Goal: Check status: Check status

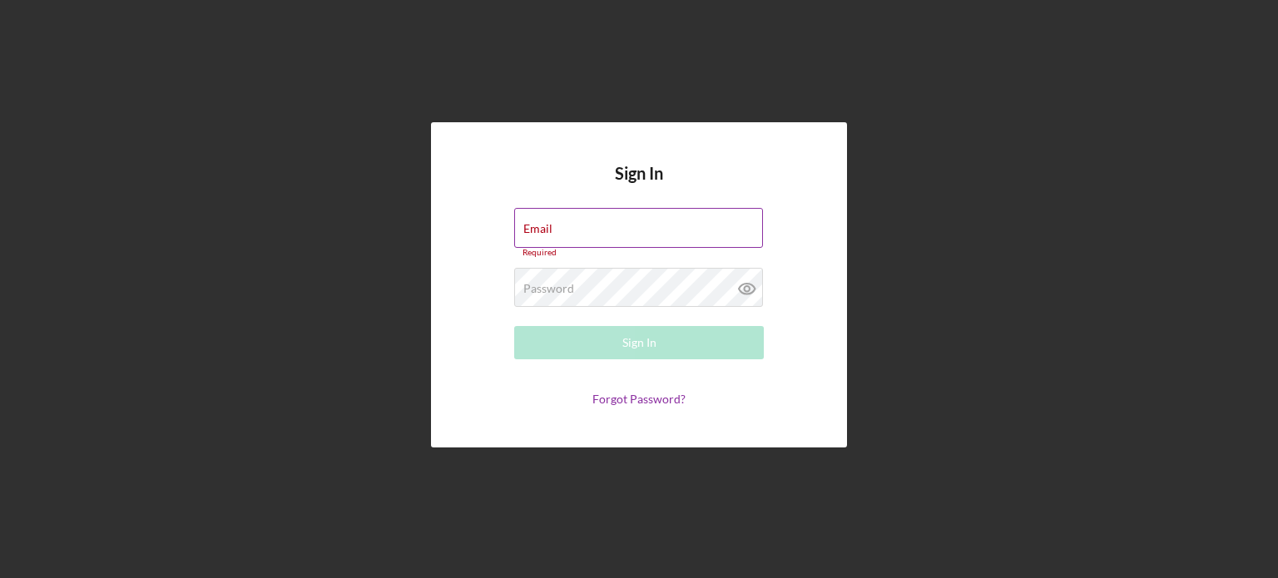
click at [616, 230] on div "Email Required" at bounding box center [639, 233] width 250 height 50
click at [616, 230] on input "Email" at bounding box center [638, 228] width 249 height 40
type input "[EMAIL_ADDRESS][DOMAIN_NAME]"
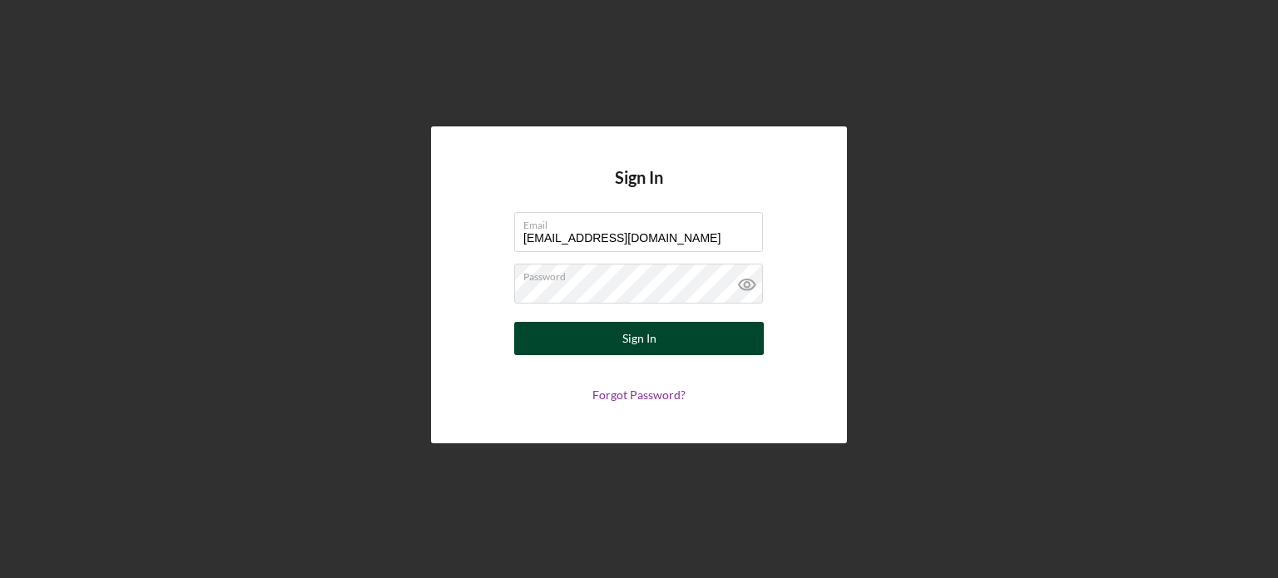
click at [632, 340] on div "Sign In" at bounding box center [639, 338] width 34 height 33
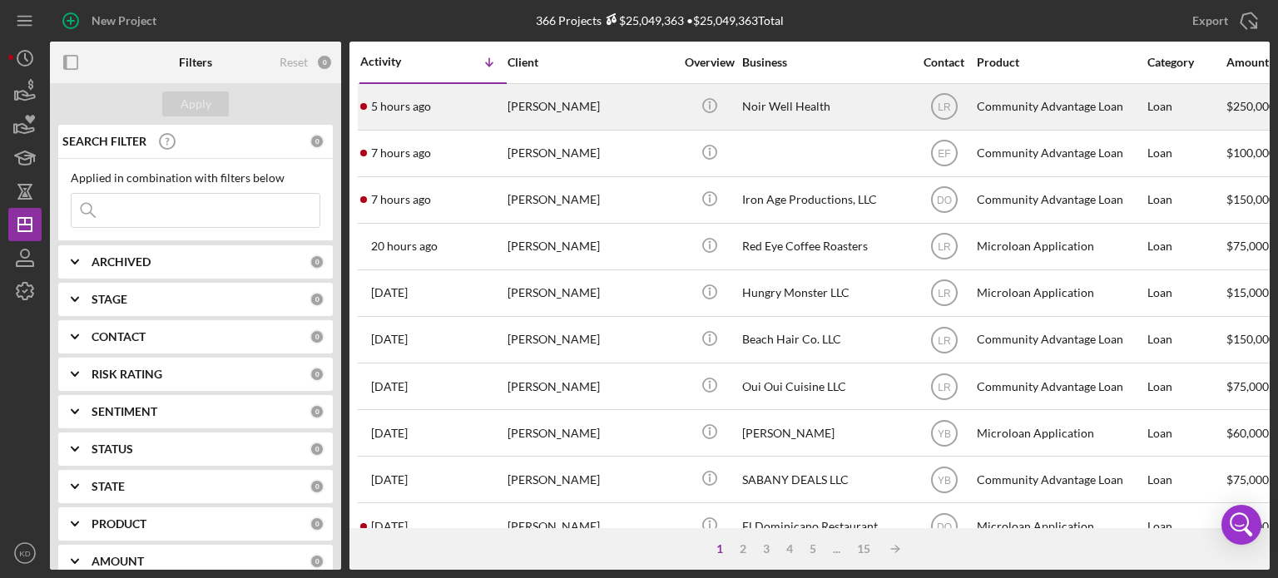
click at [773, 105] on div "Noir Well Health" at bounding box center [825, 107] width 166 height 44
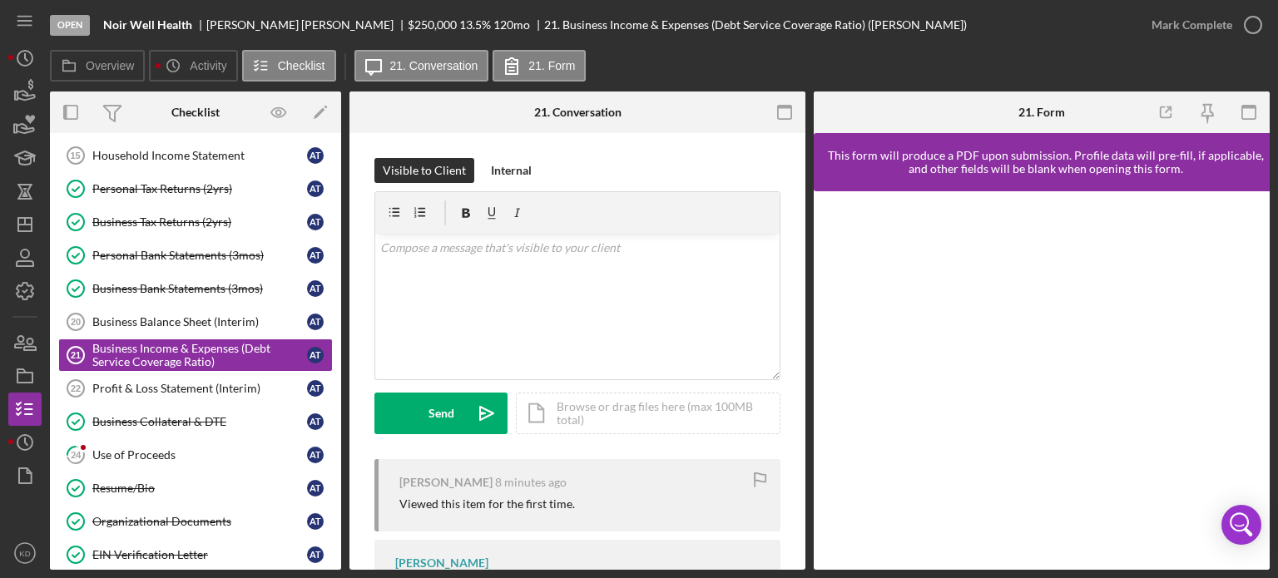
scroll to position [179, 0]
click at [125, 448] on div "Use of Proceeds" at bounding box center [199, 454] width 215 height 13
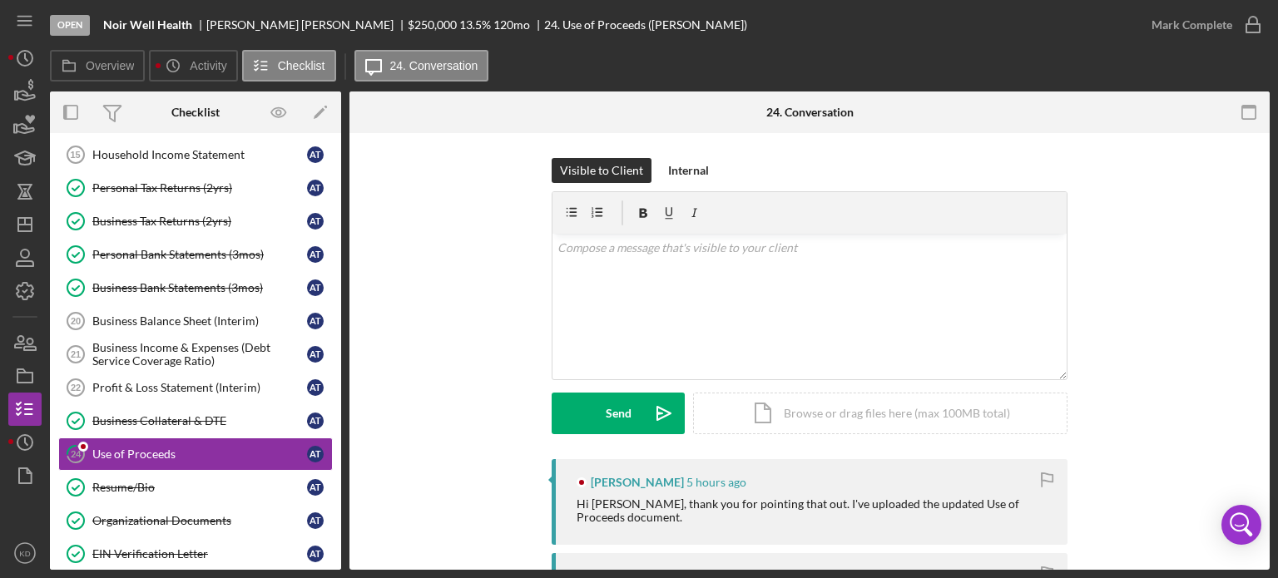
drag, startPoint x: 1264, startPoint y: 239, endPoint x: 1265, endPoint y: 274, distance: 35.0
click at [1265, 274] on div "24 Use of Proceeds Visible to Client Internal v Color teal Color pink Remove co…" at bounding box center [809, 351] width 920 height 437
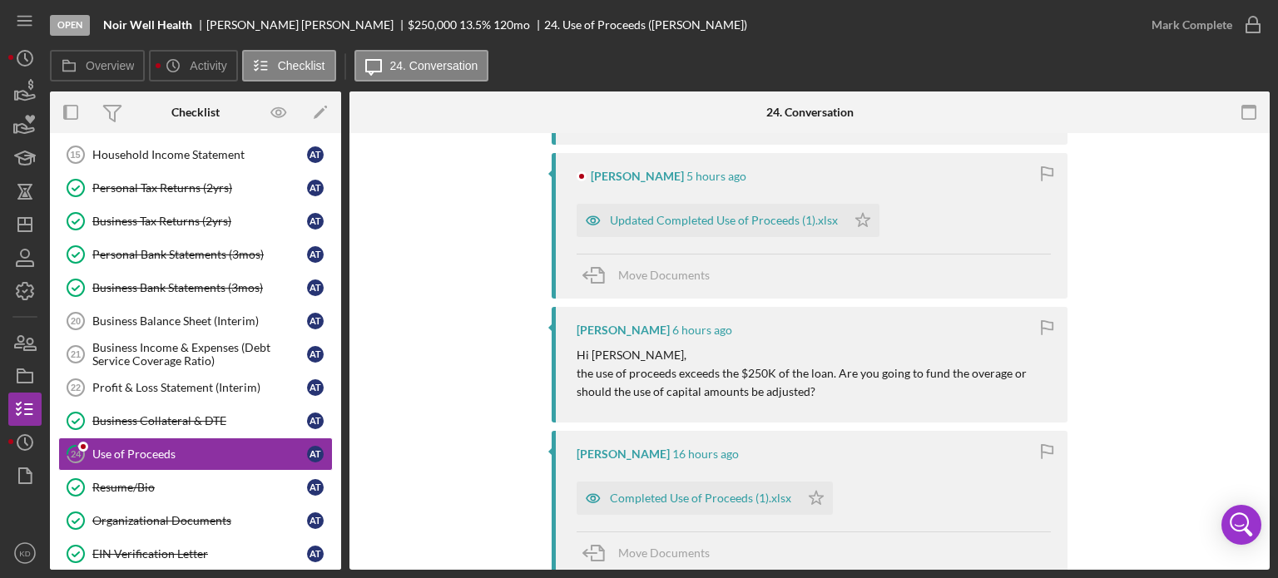
scroll to position [310, 0]
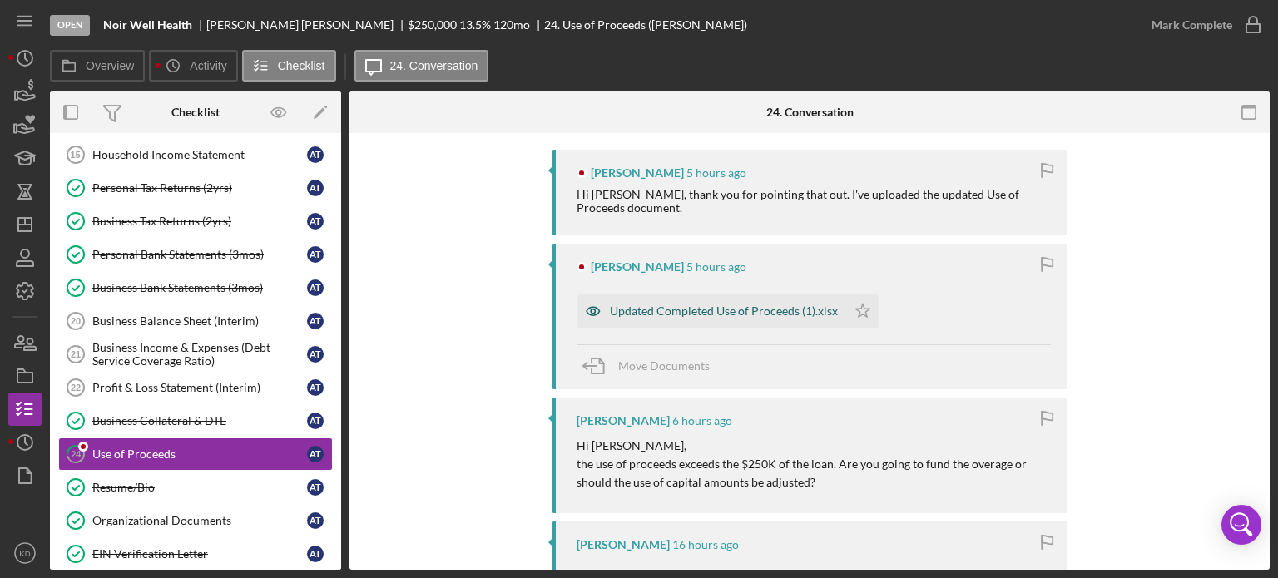
click at [675, 312] on div "Updated Completed Use of Proceeds (1).xlsx" at bounding box center [724, 311] width 228 height 13
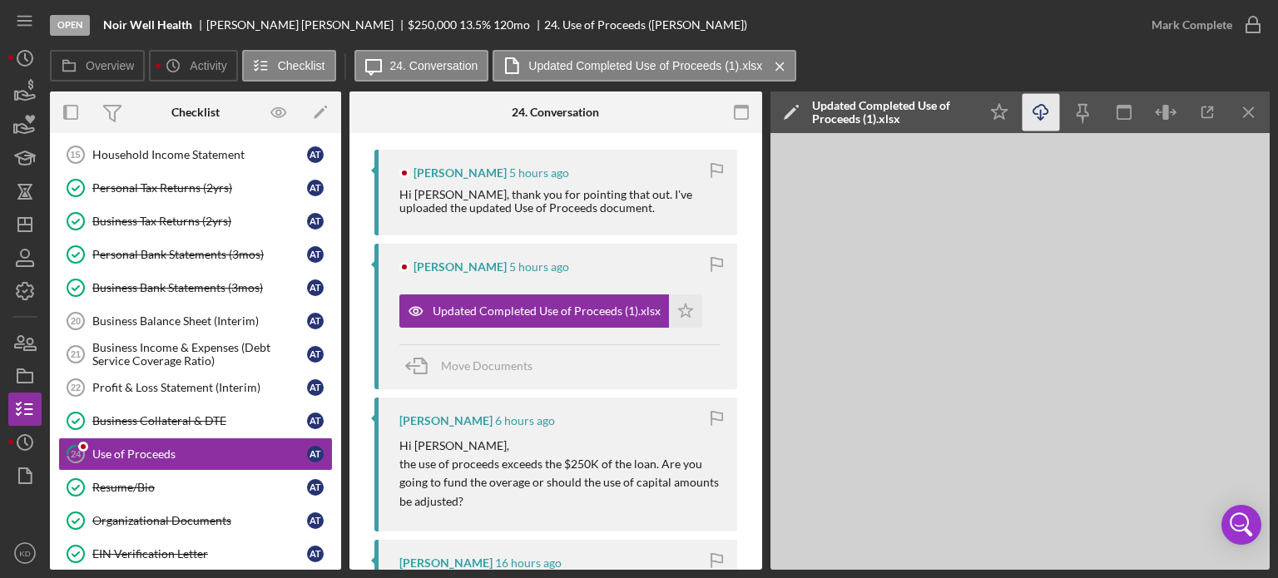
click at [1035, 108] on icon "button" at bounding box center [1040, 109] width 14 height 9
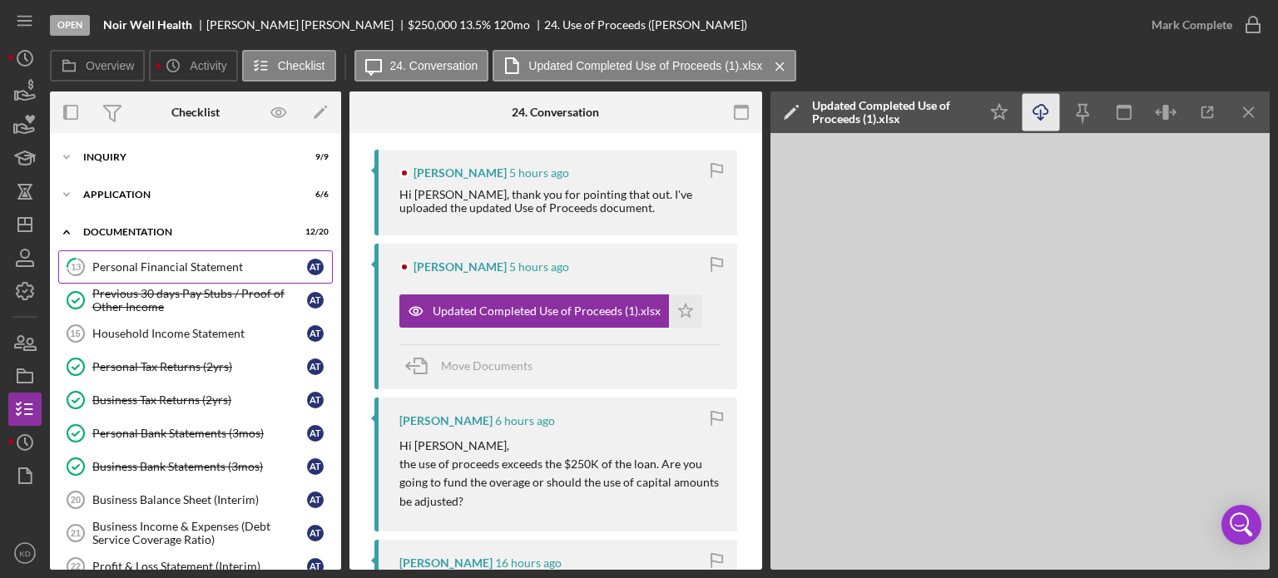
click at [201, 265] on div "Personal Financial Statement" at bounding box center [199, 266] width 215 height 13
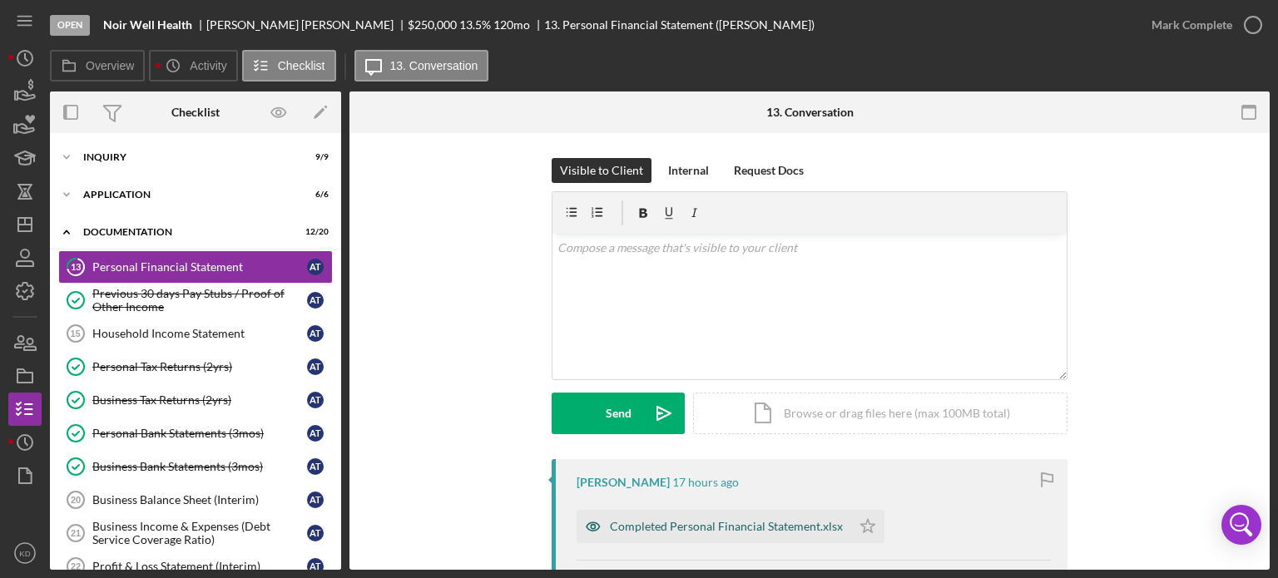
click at [652, 526] on div "Completed Personal Financial Statement.xlsx" at bounding box center [726, 526] width 233 height 13
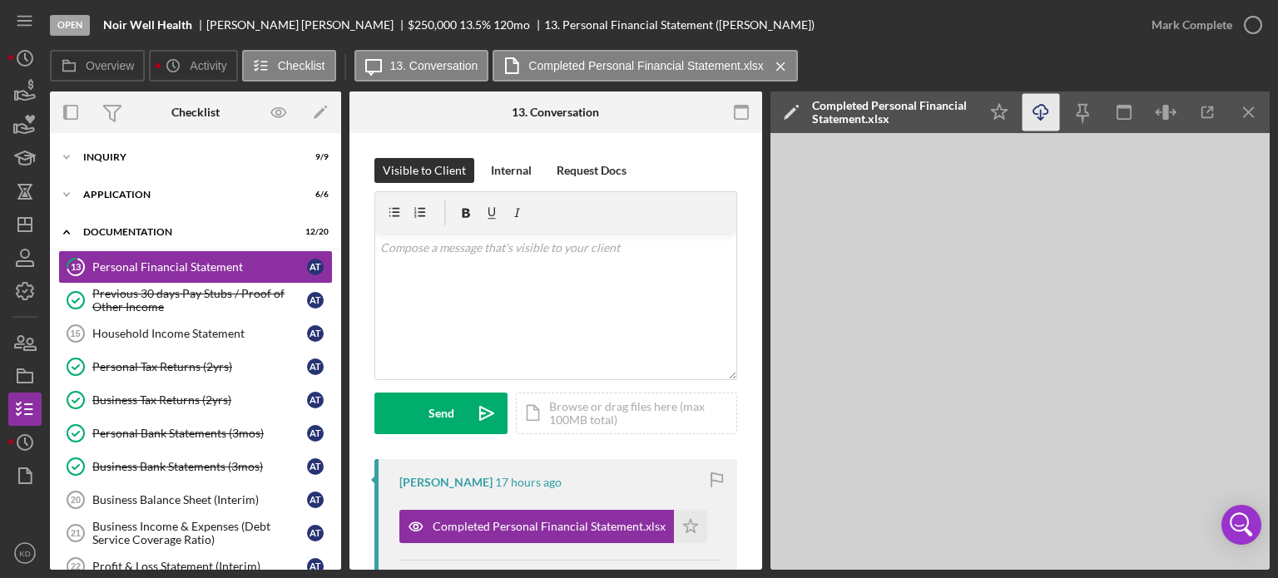
click at [1039, 112] on icon "Icon/Download" at bounding box center [1041, 112] width 37 height 37
click at [163, 327] on div "Household Income Statement" at bounding box center [199, 333] width 215 height 13
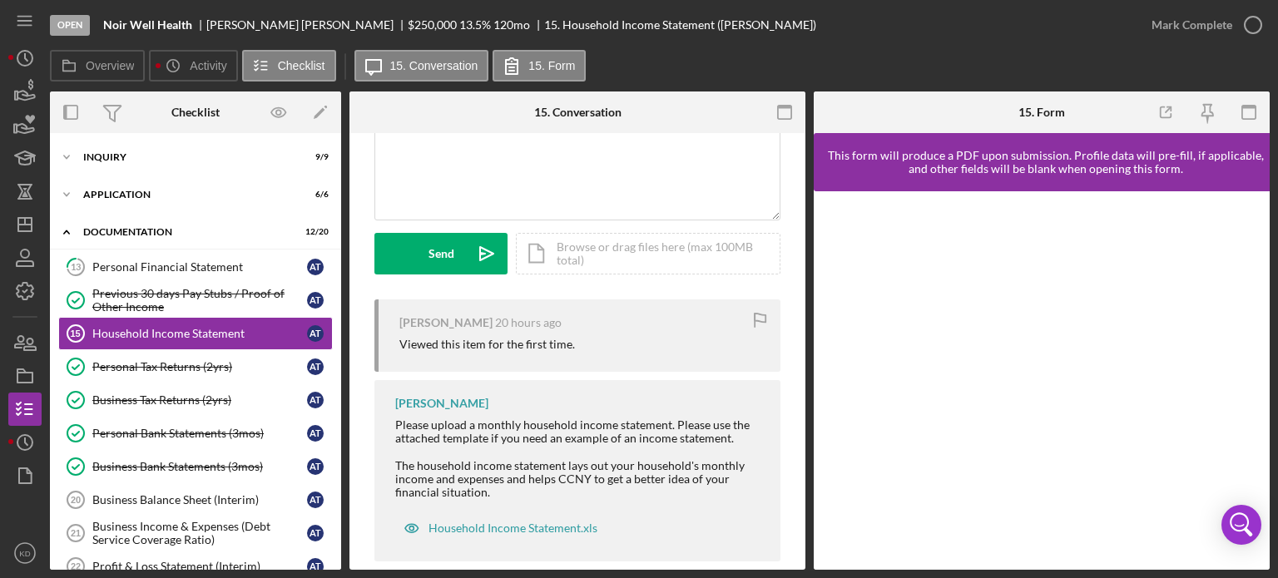
scroll to position [176, 0]
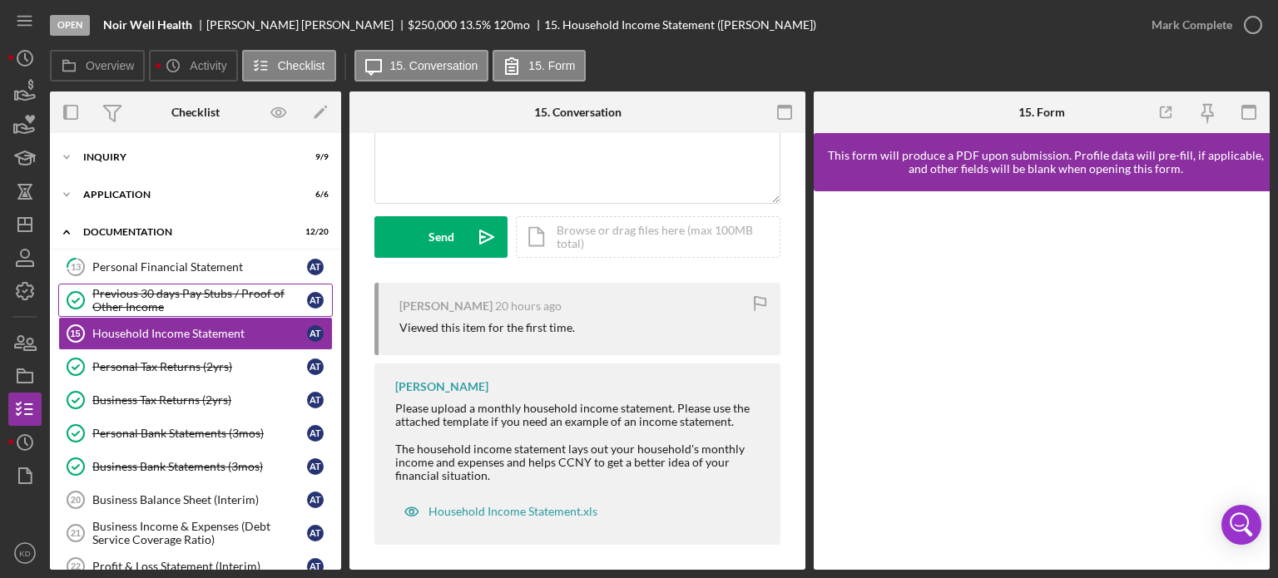
click at [163, 292] on div "Previous 30 days Pay Stubs / Proof of Other Income" at bounding box center [199, 300] width 215 height 27
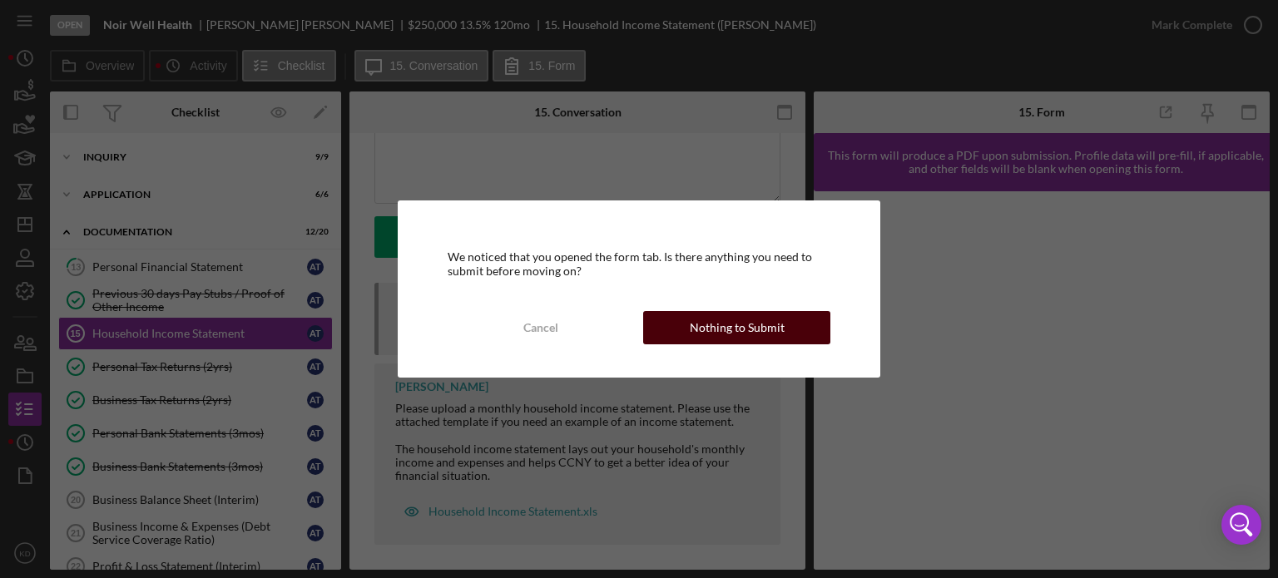
click at [742, 330] on div "Nothing to Submit" at bounding box center [737, 327] width 95 height 33
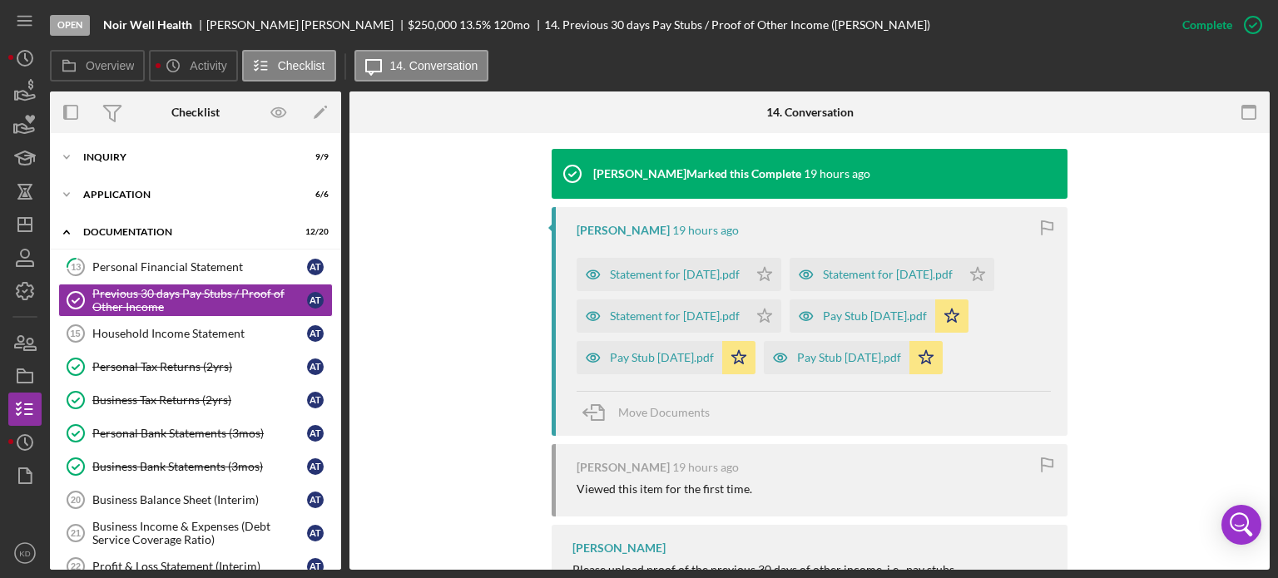
scroll to position [584, 0]
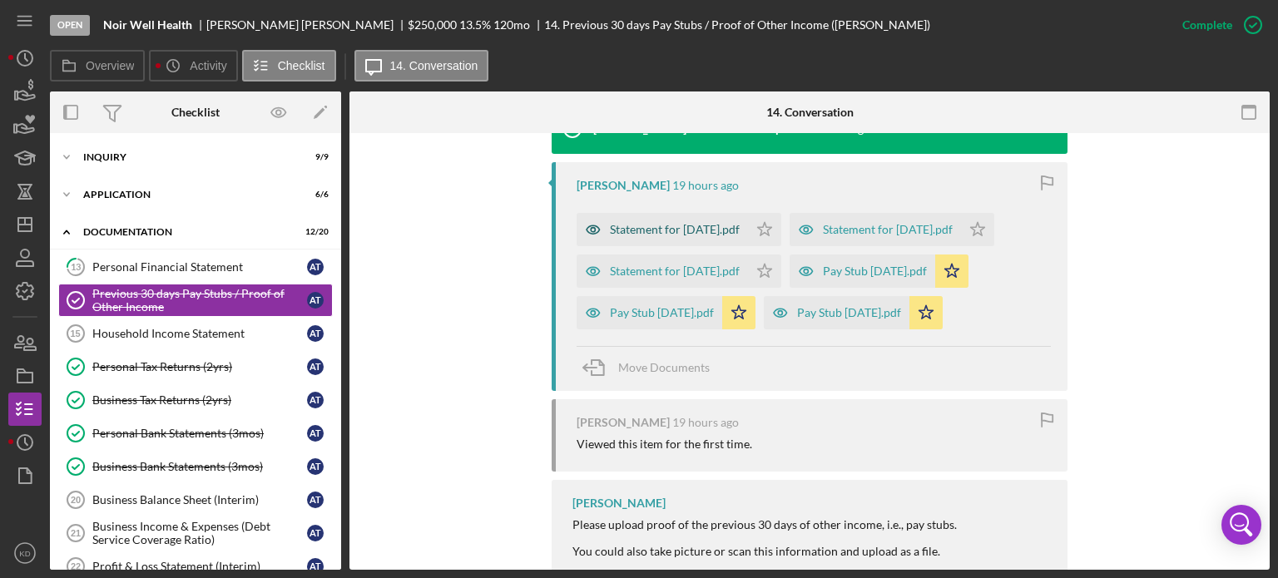
click at [686, 226] on div "Statement for [DATE].pdf" at bounding box center [675, 229] width 130 height 13
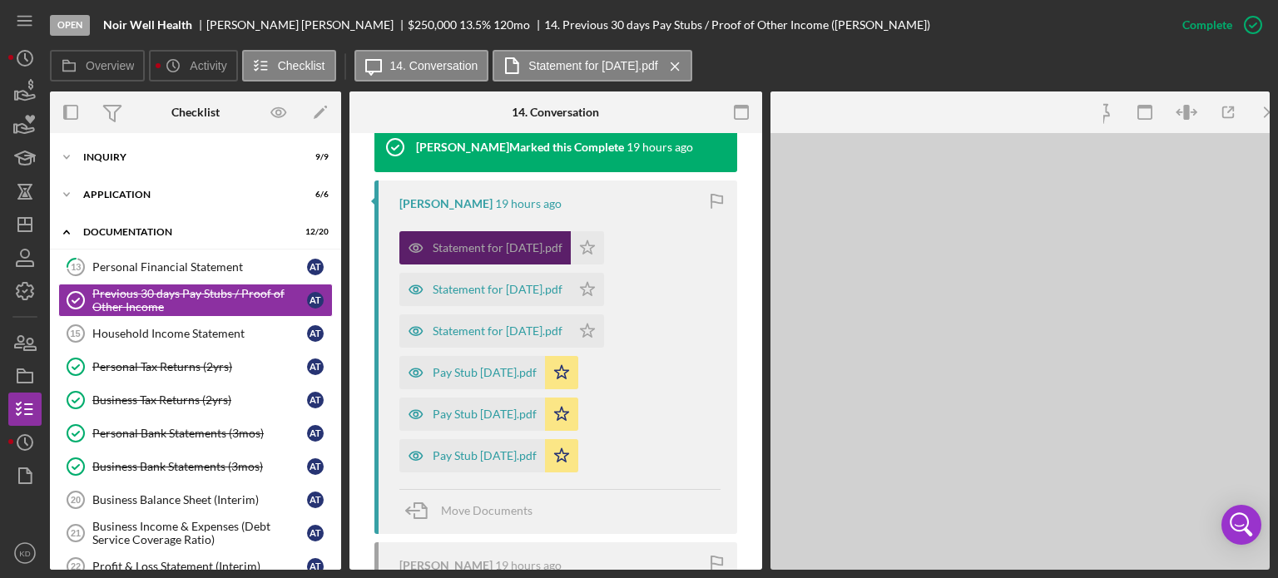
scroll to position [602, 0]
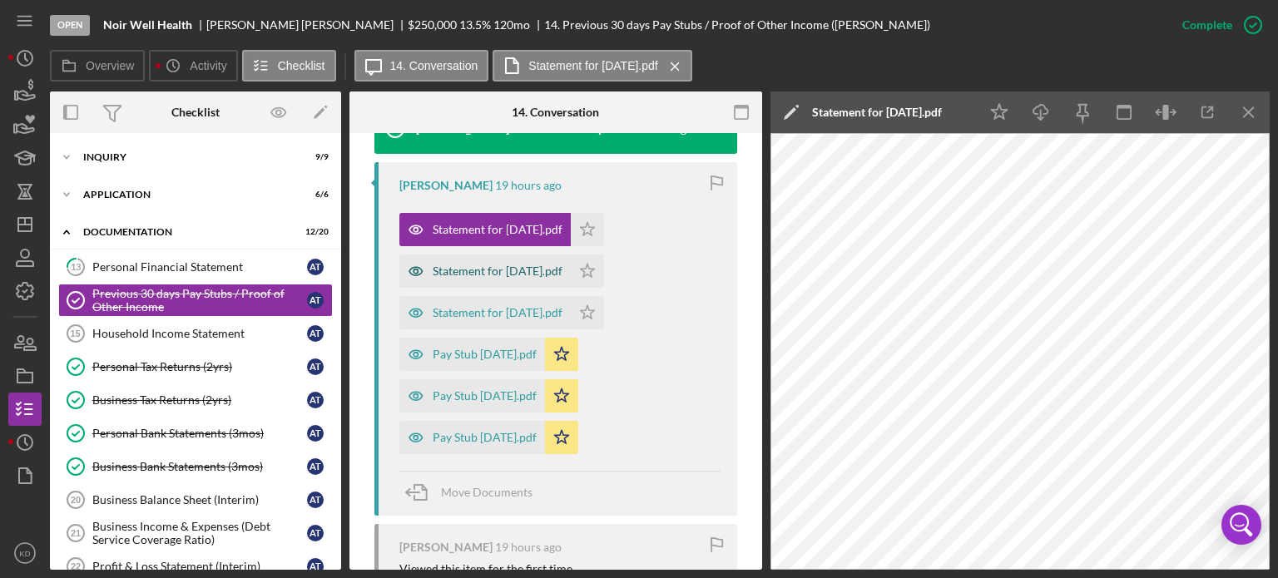
click at [528, 269] on div "Statement for [DATE].pdf" at bounding box center [498, 271] width 130 height 13
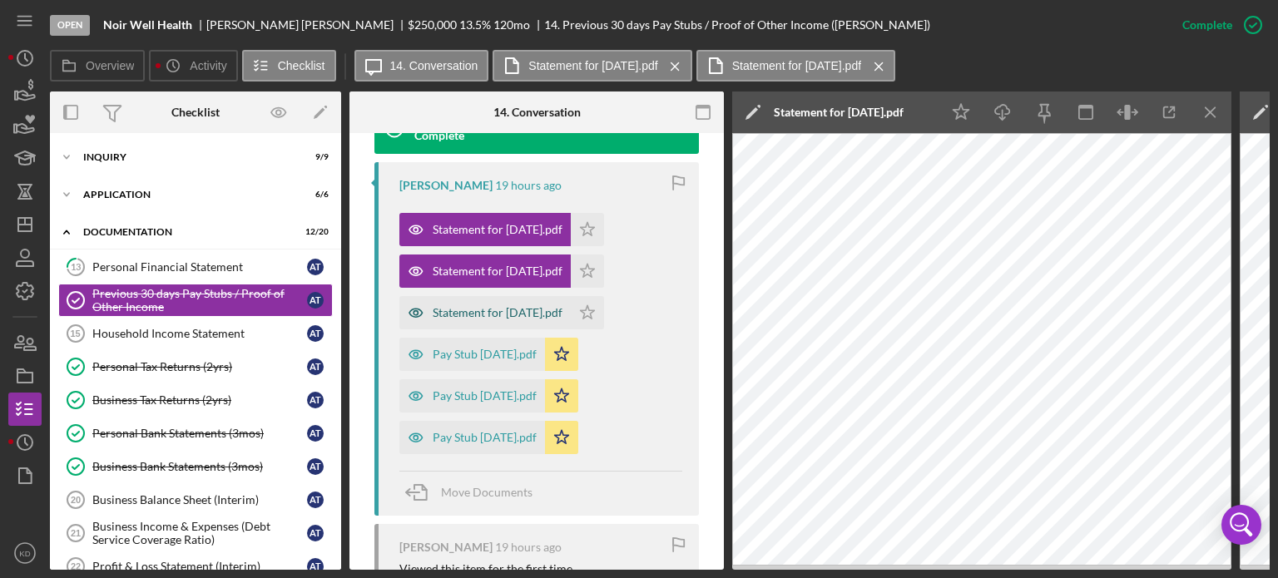
click at [549, 313] on div "Statement for [DATE].pdf" at bounding box center [498, 312] width 130 height 13
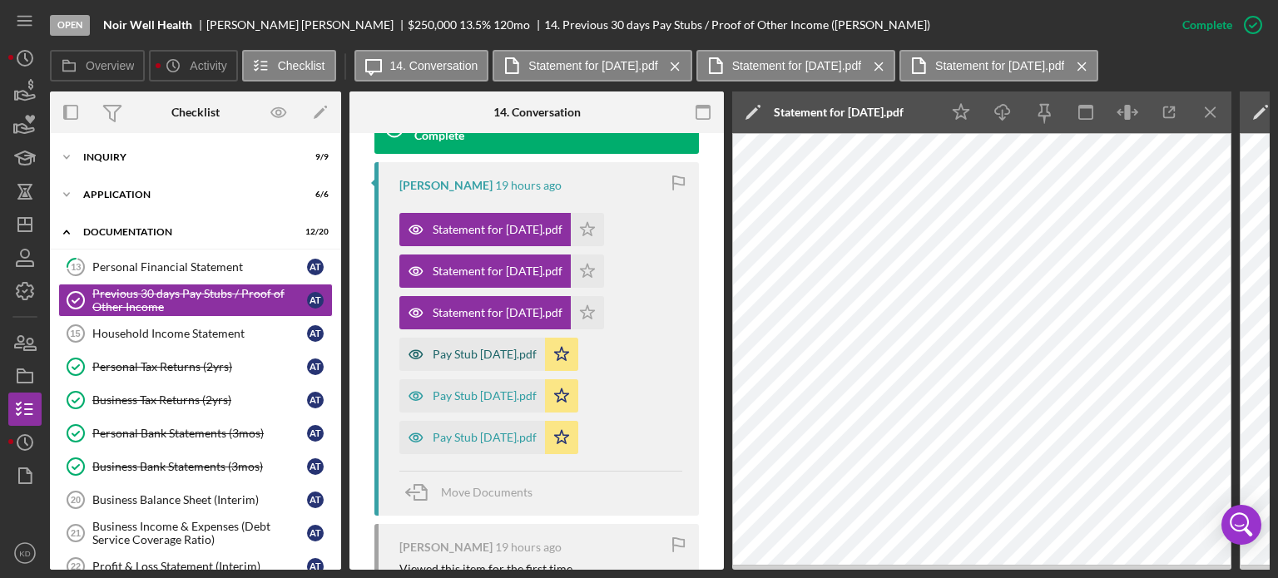
click at [499, 355] on div "Pay Stub [DATE].pdf" at bounding box center [485, 354] width 104 height 13
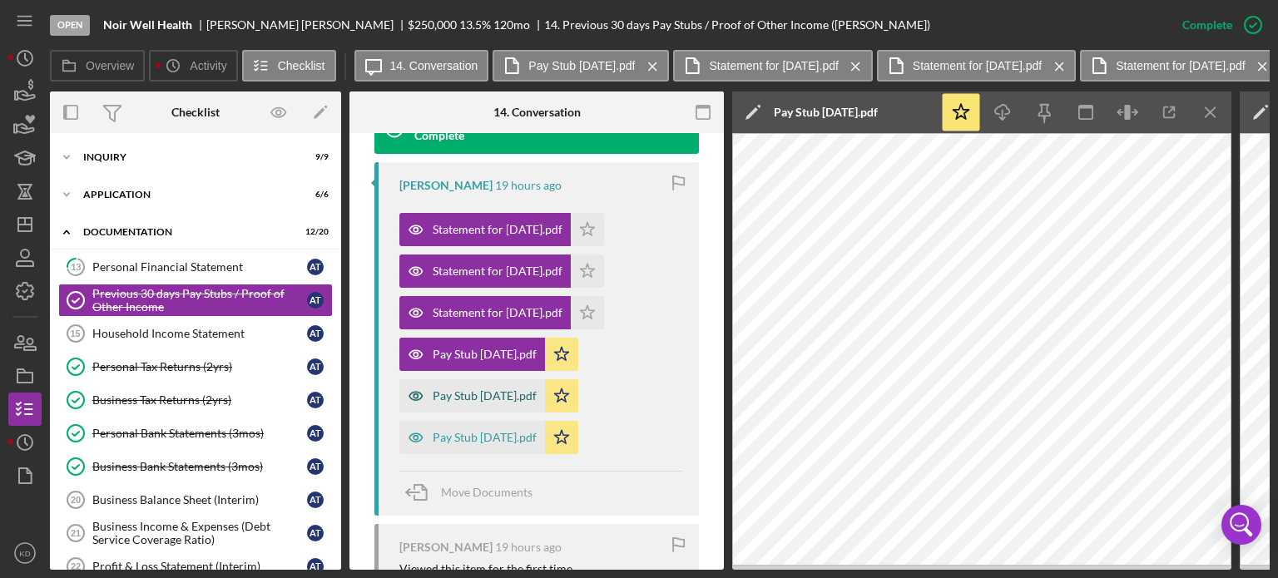
click at [478, 394] on div "Pay Stub [DATE].pdf" at bounding box center [485, 395] width 104 height 13
click at [483, 434] on div "Pay Stub [DATE].pdf" at bounding box center [485, 437] width 104 height 13
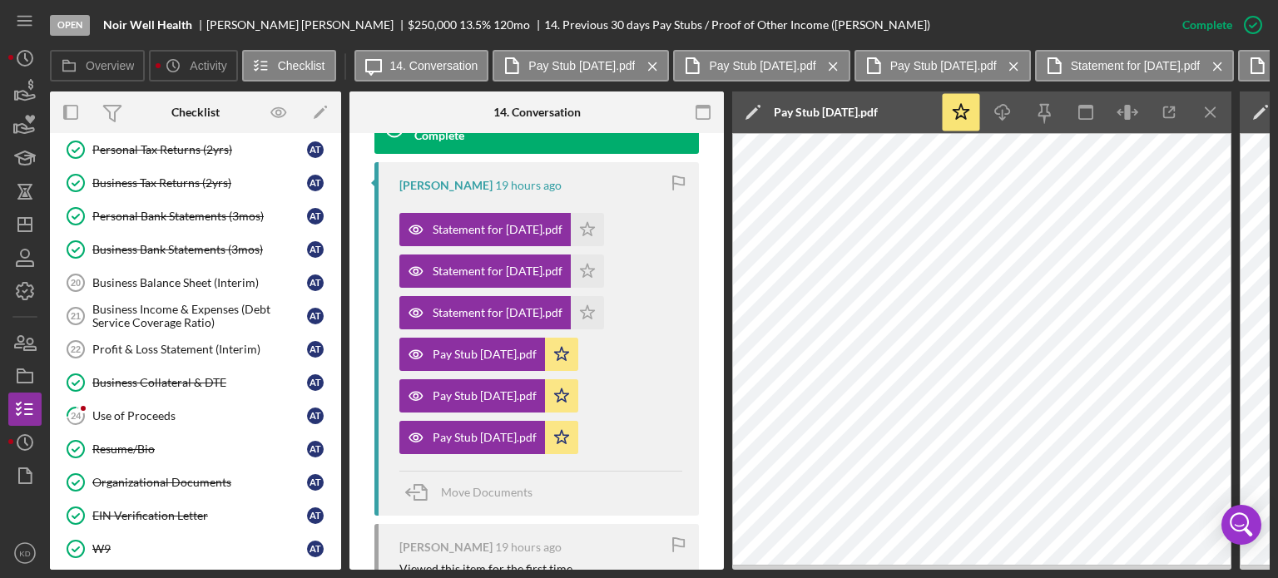
scroll to position [243, 0]
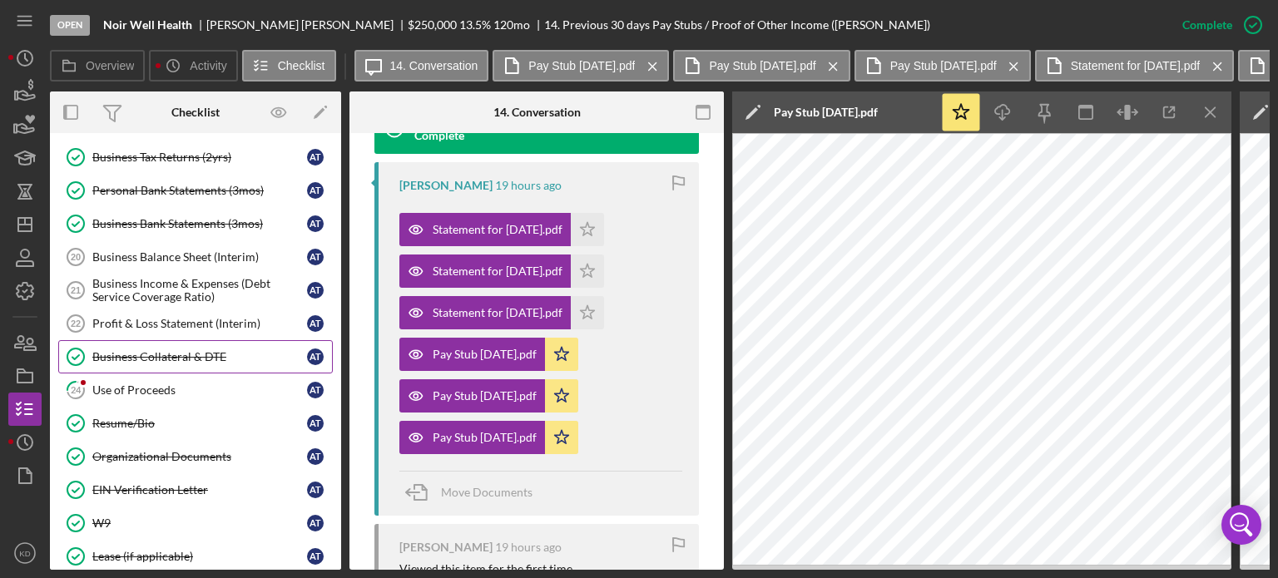
click at [108, 354] on div "Business Collateral & DTE" at bounding box center [199, 356] width 215 height 13
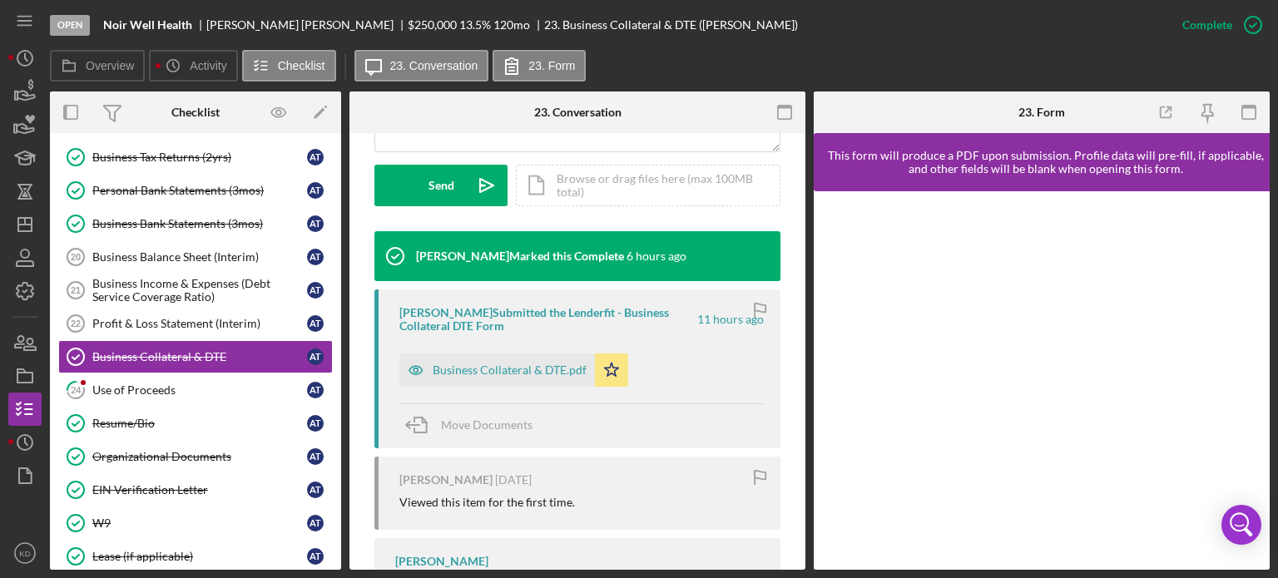
scroll to position [598, 0]
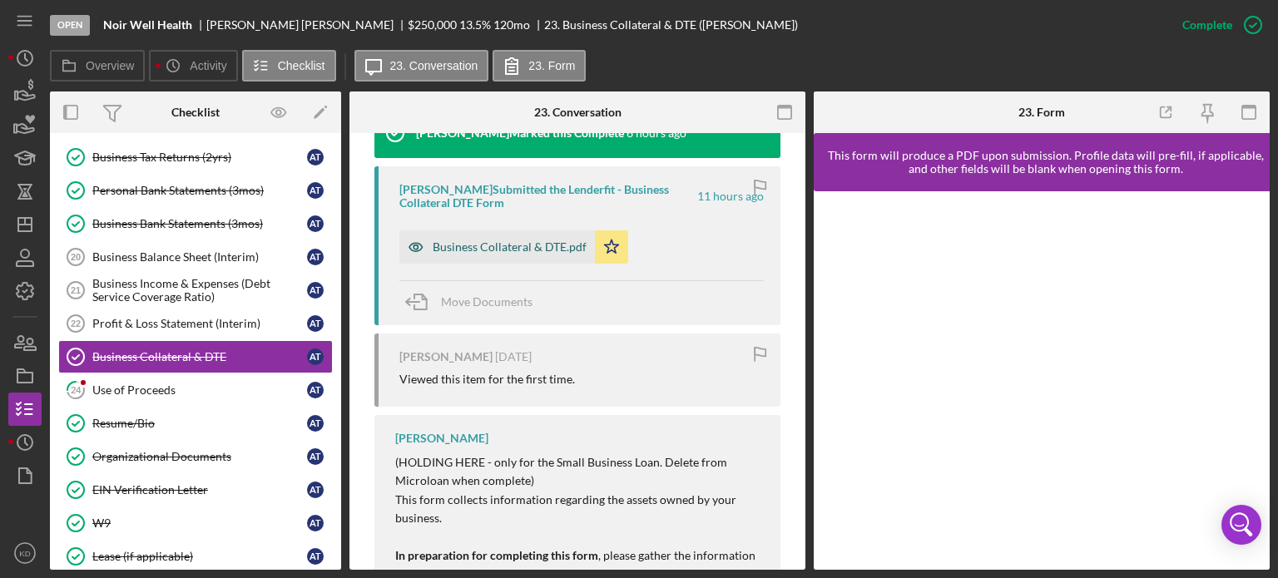
click at [453, 243] on div "Business Collateral & DTE.pdf" at bounding box center [510, 246] width 154 height 13
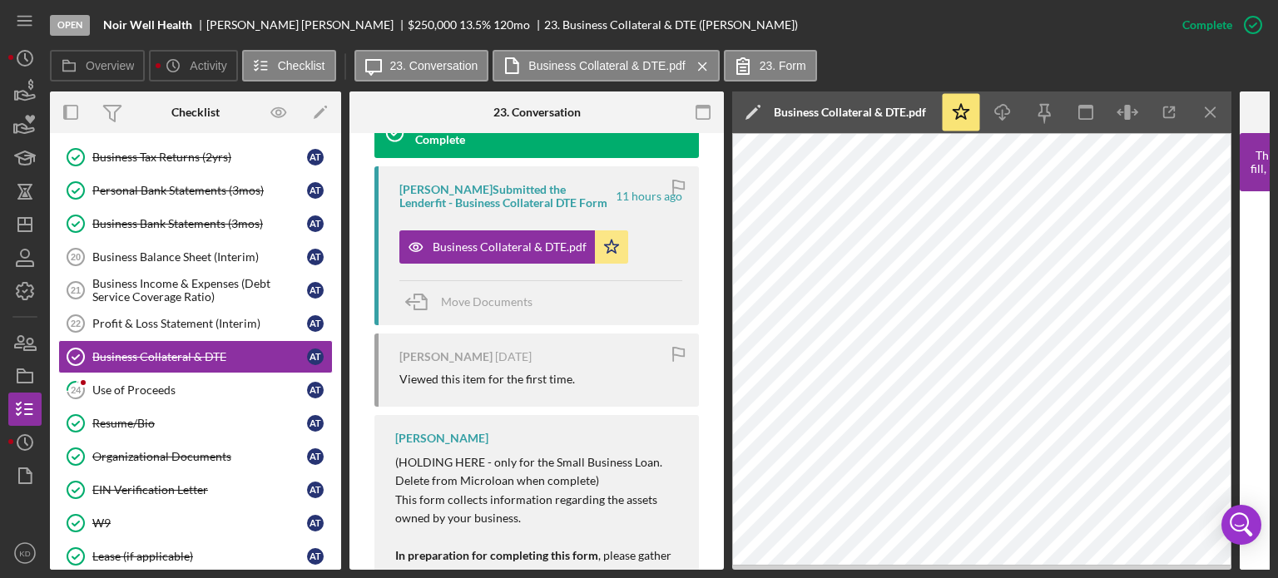
scroll to position [0, 0]
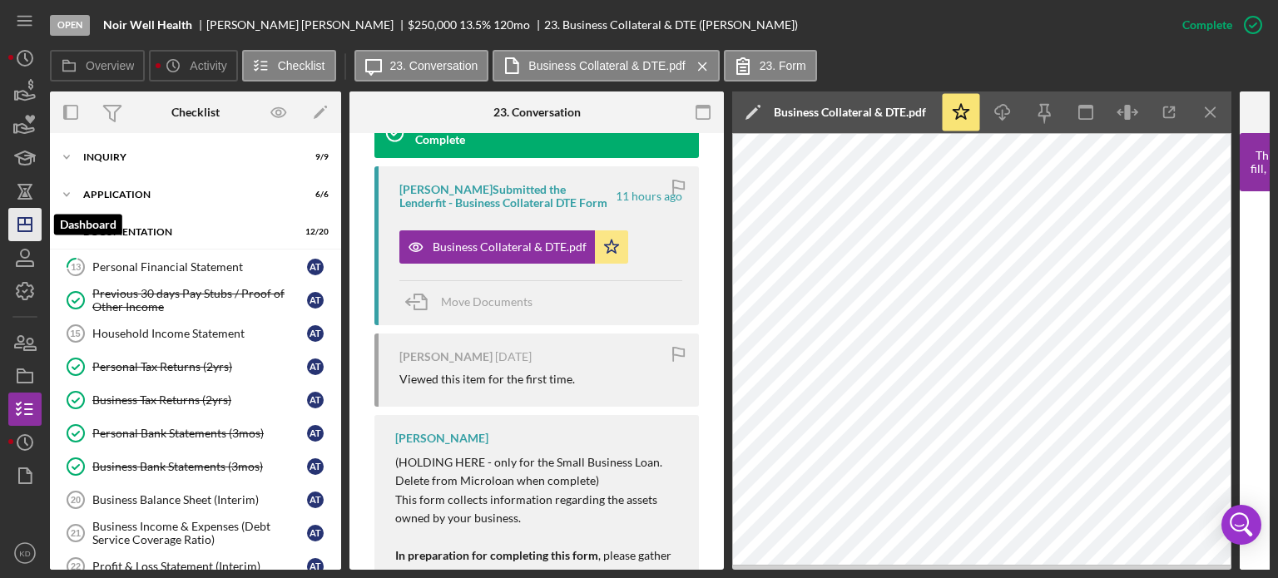
click at [25, 223] on line "button" at bounding box center [25, 221] width 0 height 7
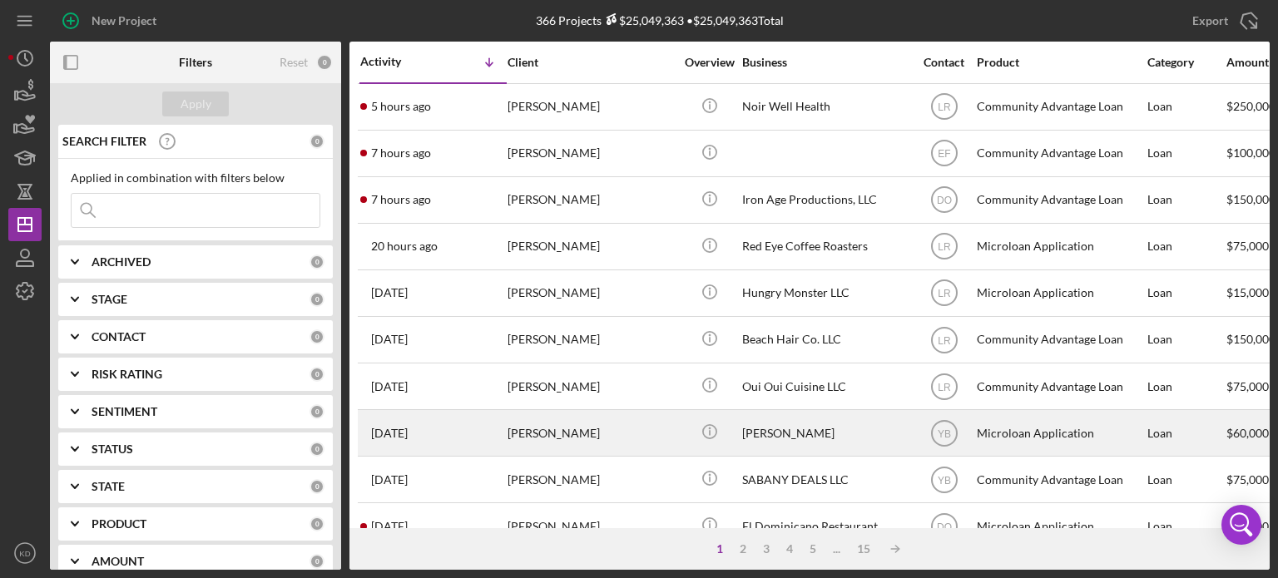
click at [801, 427] on div "[PERSON_NAME]" at bounding box center [825, 433] width 166 height 44
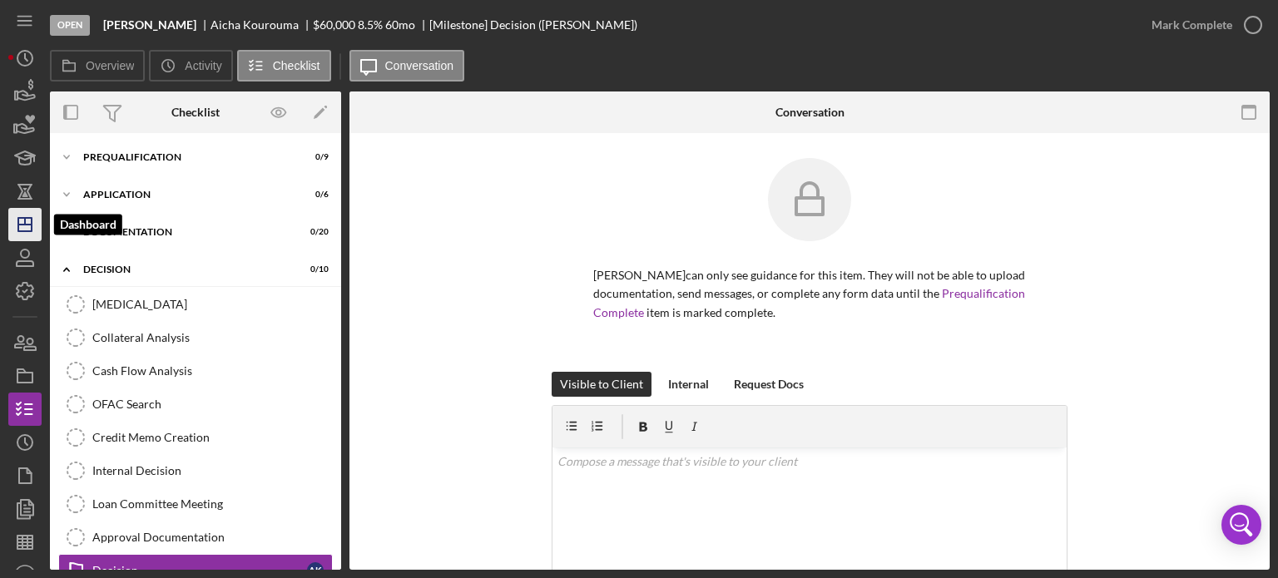
click at [21, 218] on polygon "button" at bounding box center [24, 224] width 13 height 13
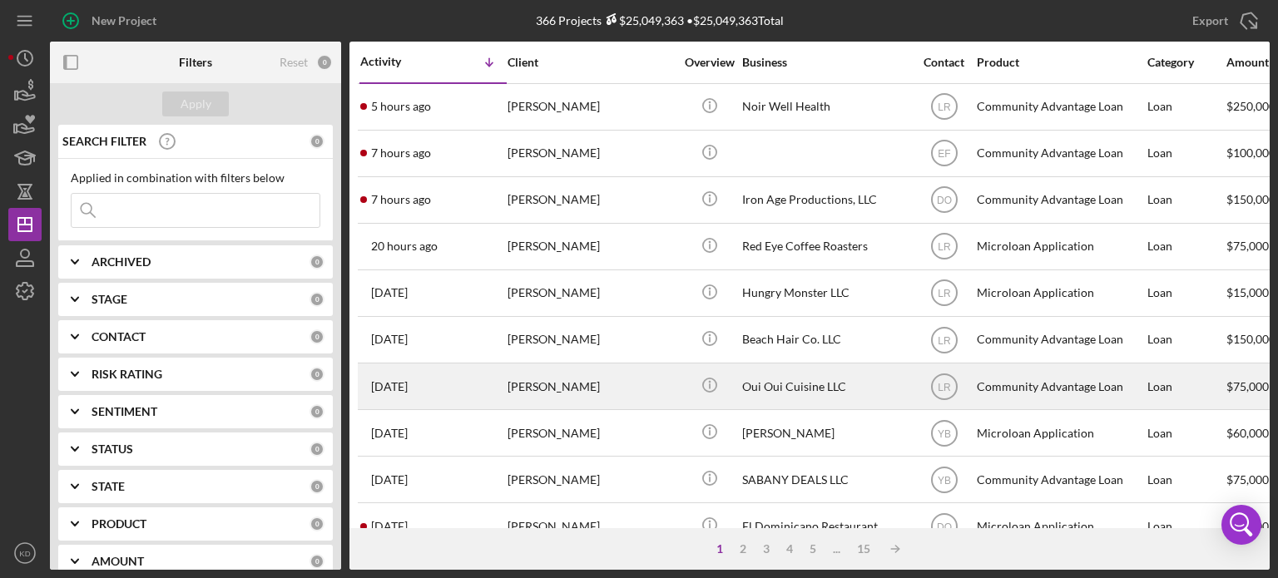
click at [748, 392] on div "Oui Oui Cuisine LLC" at bounding box center [825, 386] width 166 height 44
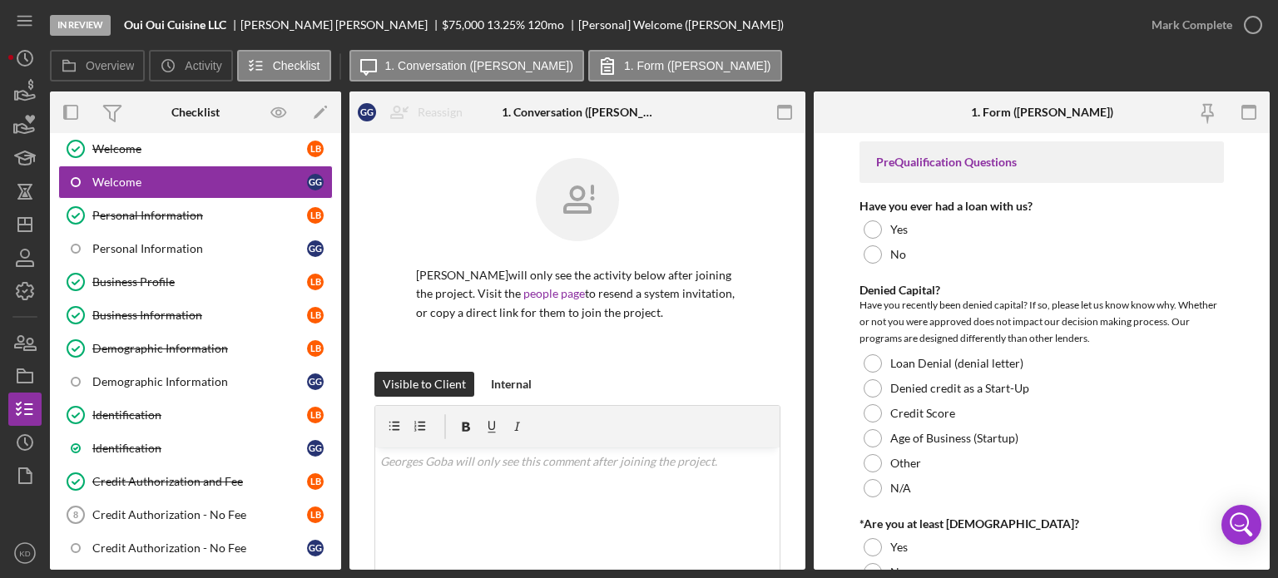
scroll to position [83, 0]
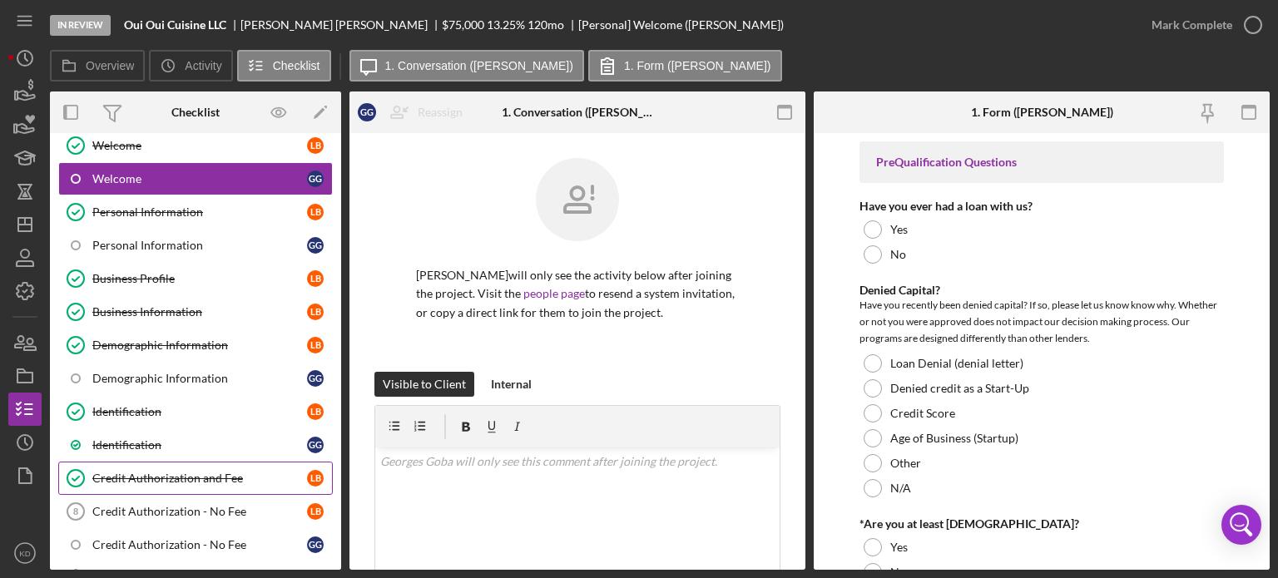
click at [151, 474] on div "Credit Authorization and Fee" at bounding box center [199, 478] width 215 height 13
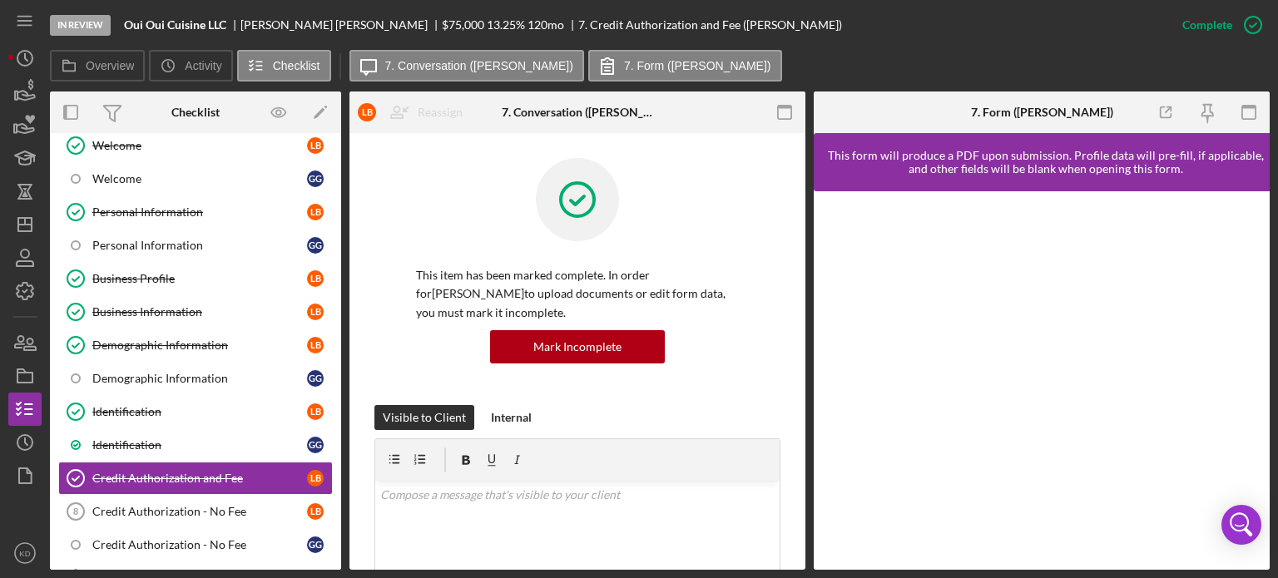
scroll to position [383, 0]
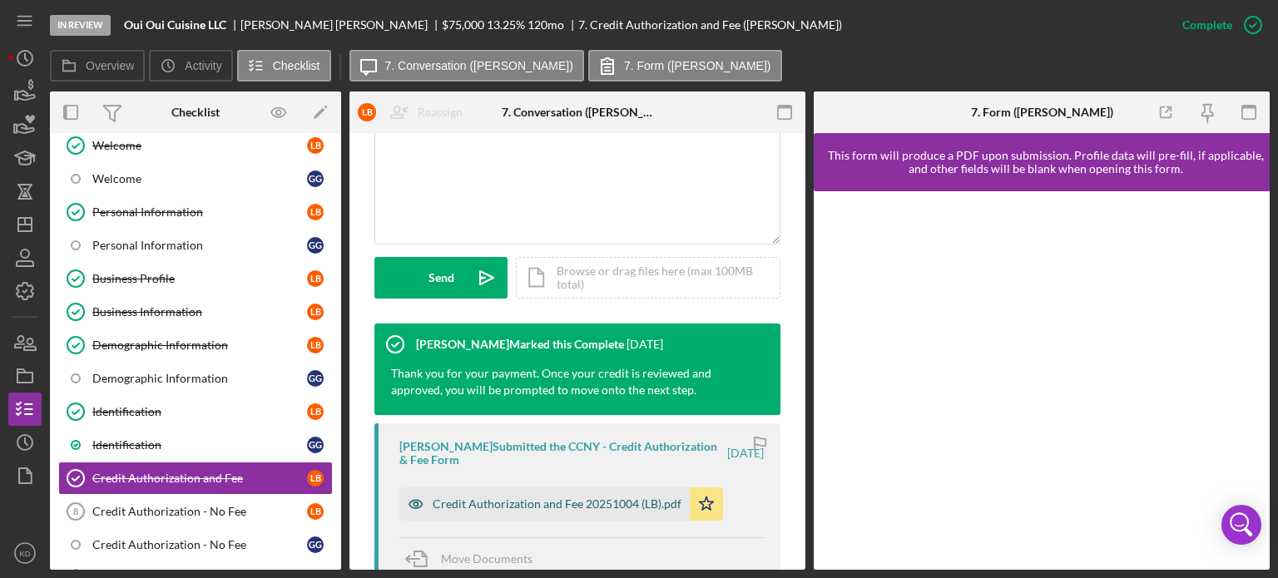
click at [582, 498] on div "Credit Authorization and Fee 20251004 (LB).pdf" at bounding box center [557, 504] width 249 height 13
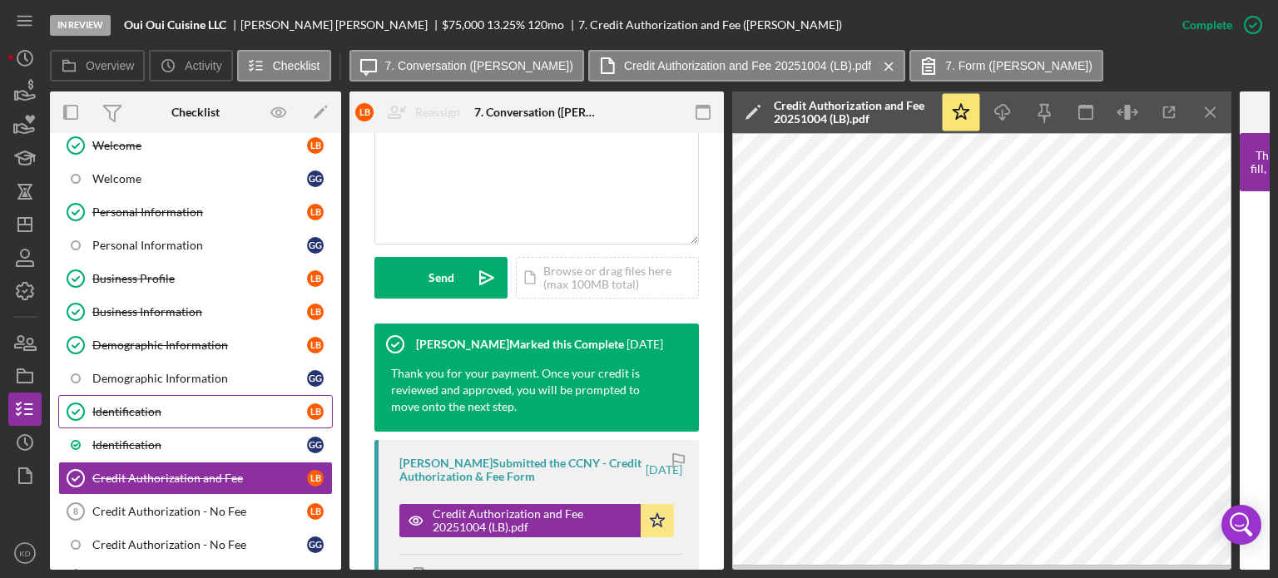
click at [139, 405] on div "Identification" at bounding box center [199, 411] width 215 height 13
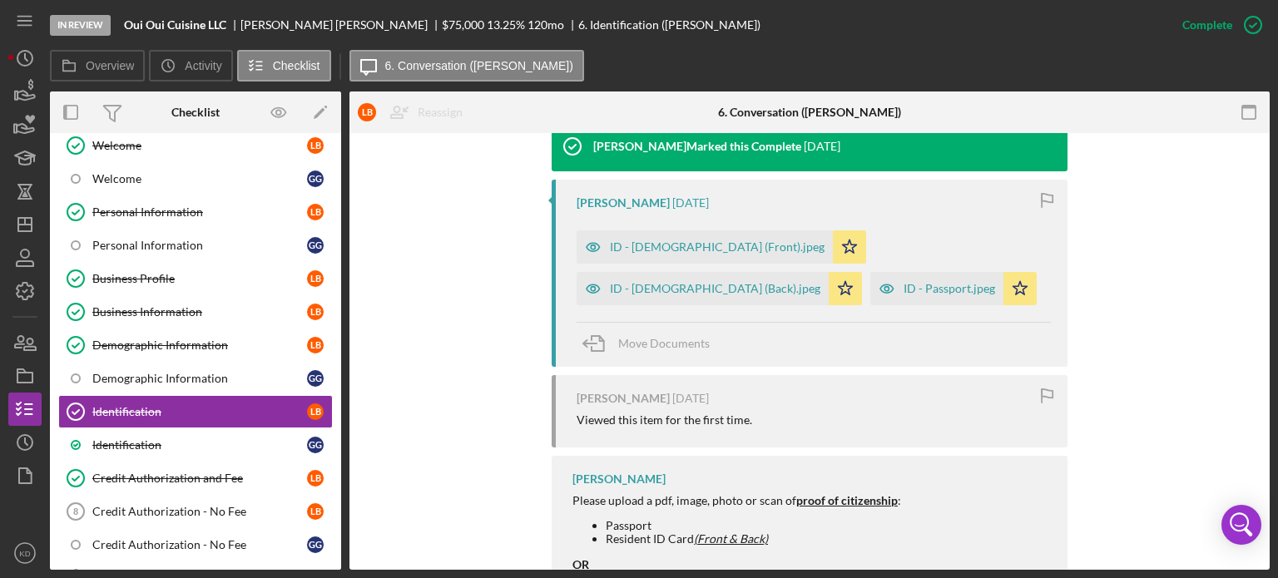
scroll to position [572, 0]
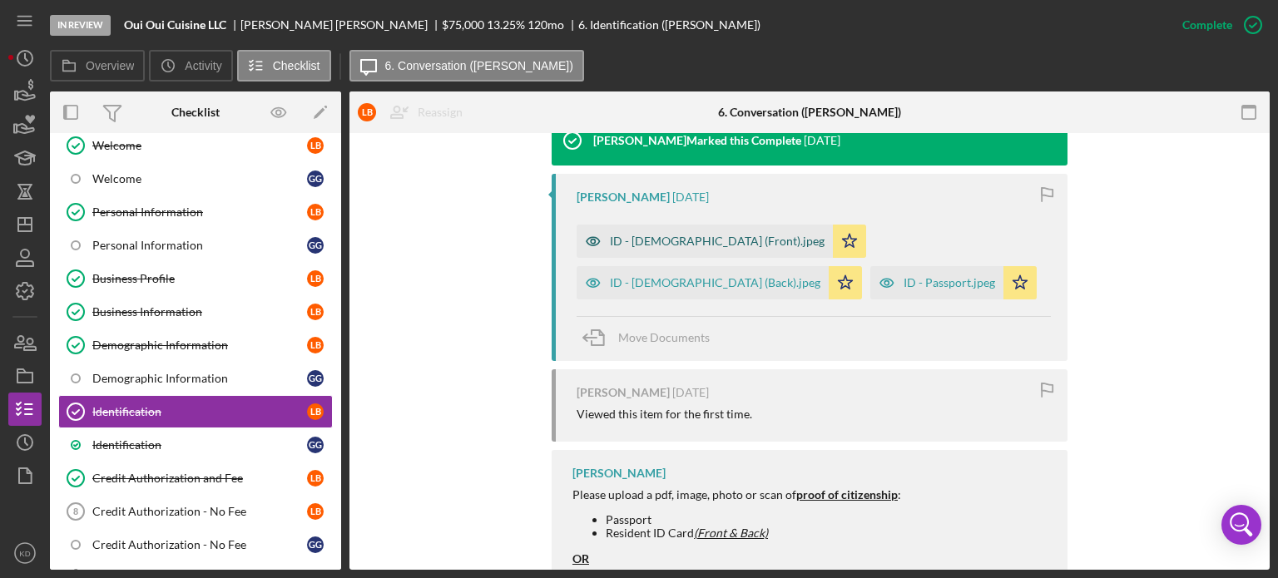
click at [659, 239] on div "ID - [DEMOGRAPHIC_DATA] (Front).jpeg" at bounding box center [717, 241] width 215 height 13
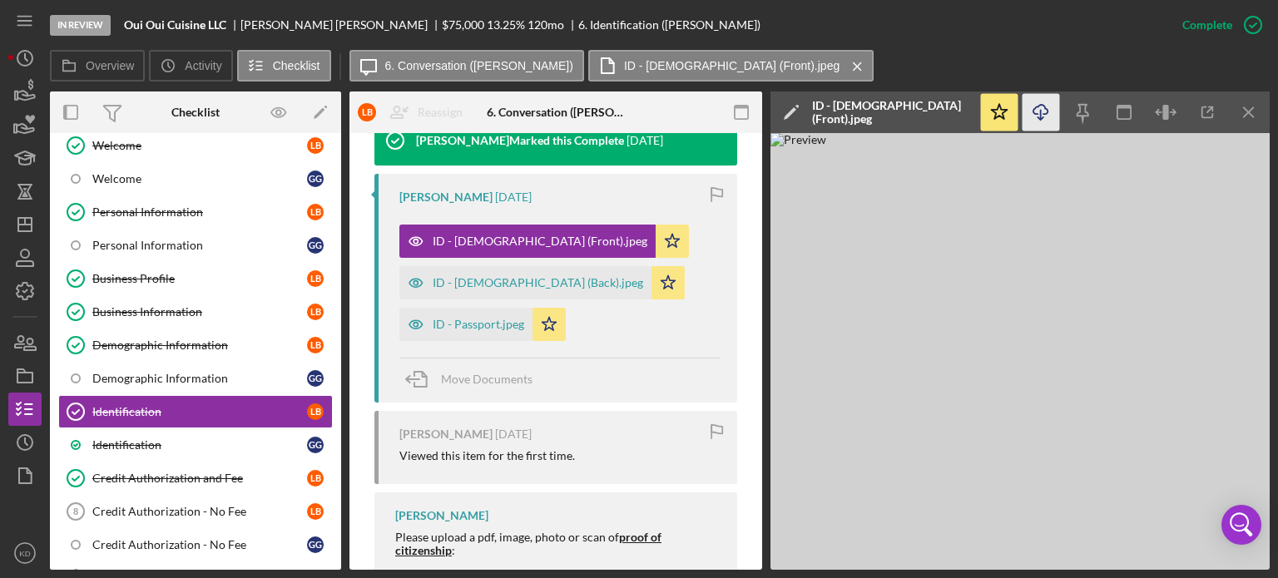
click at [1041, 111] on line "button" at bounding box center [1041, 114] width 0 height 9
click at [512, 283] on div "ID - [DEMOGRAPHIC_DATA] (Back).jpeg" at bounding box center [538, 282] width 211 height 13
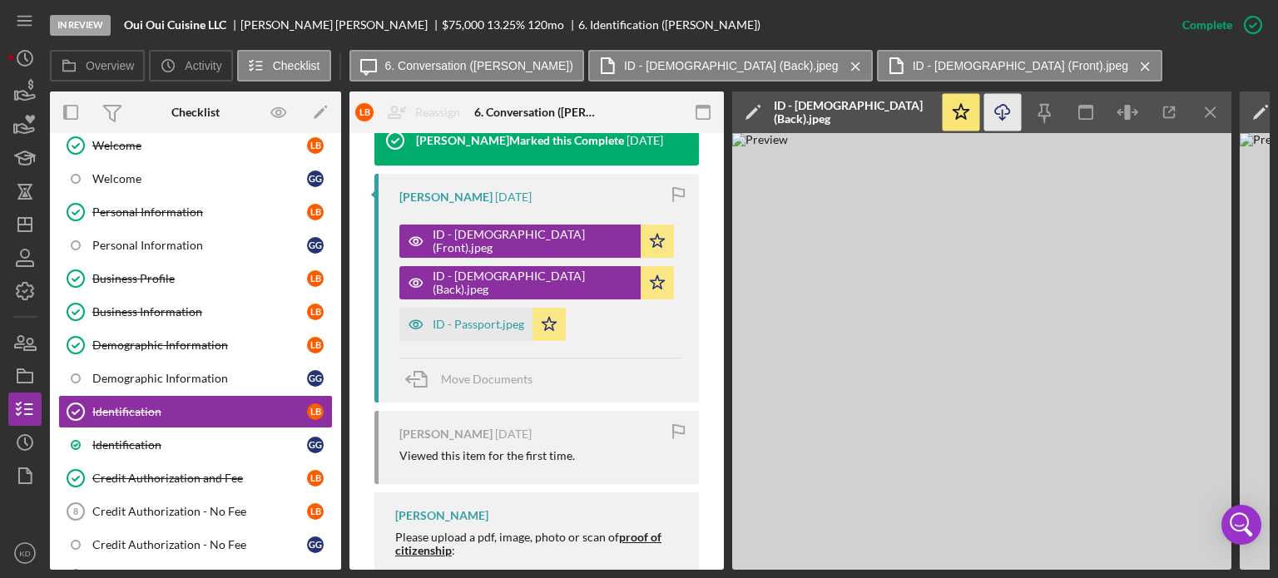
click at [1004, 109] on icon "Icon/Download" at bounding box center [1002, 112] width 37 height 37
click at [493, 334] on div "ID - Passport.jpeg" at bounding box center [465, 324] width 133 height 33
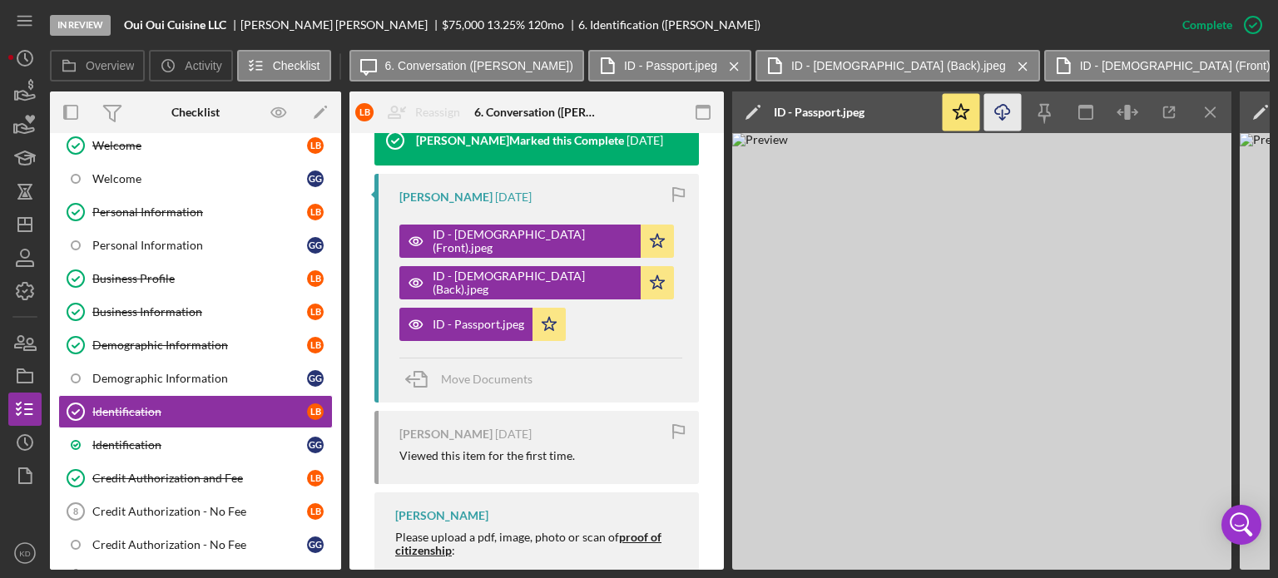
click at [1008, 107] on icon "Icon/Download" at bounding box center [1002, 112] width 37 height 37
click at [108, 141] on div "Welcome" at bounding box center [199, 145] width 215 height 13
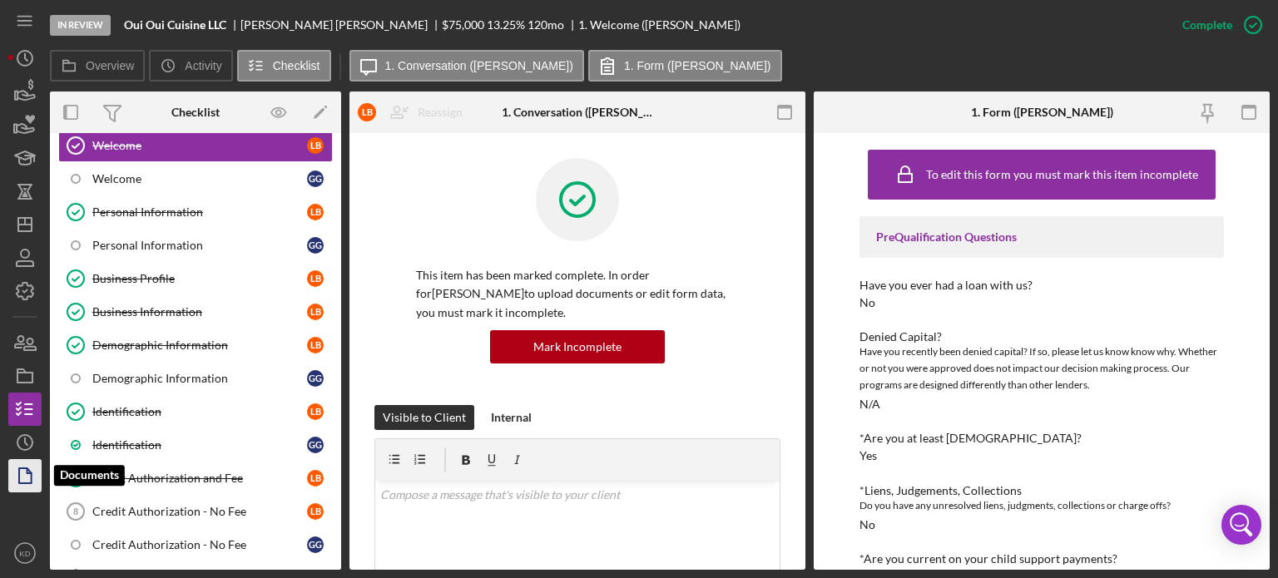
click at [25, 480] on icon "button" at bounding box center [25, 476] width 42 height 42
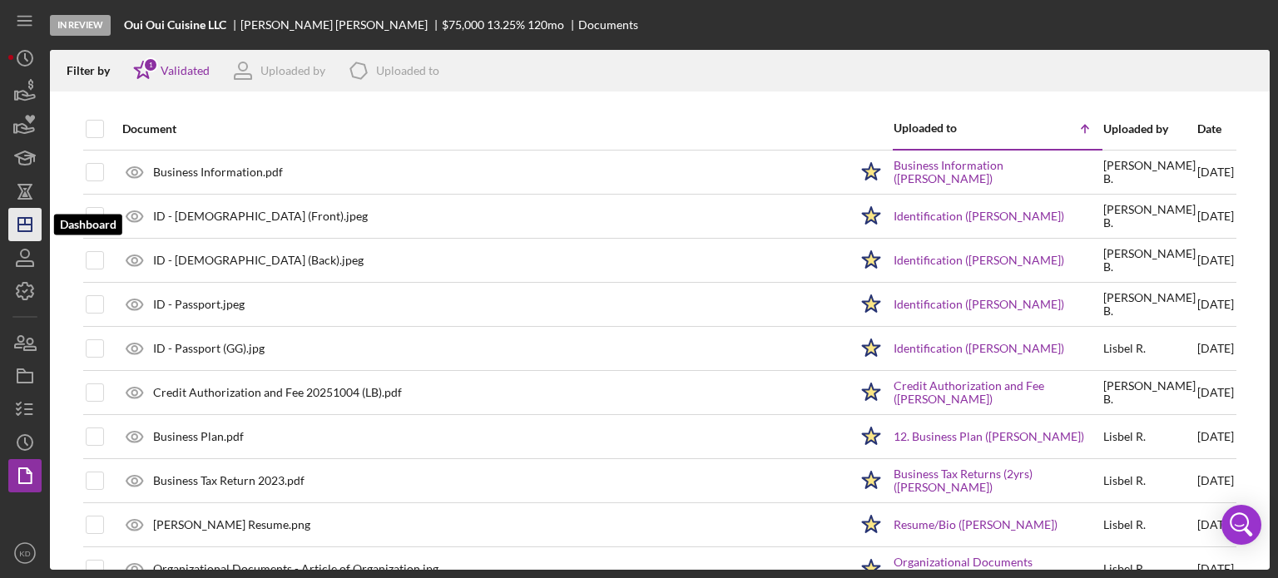
click at [27, 222] on icon "Icon/Dashboard" at bounding box center [25, 225] width 42 height 42
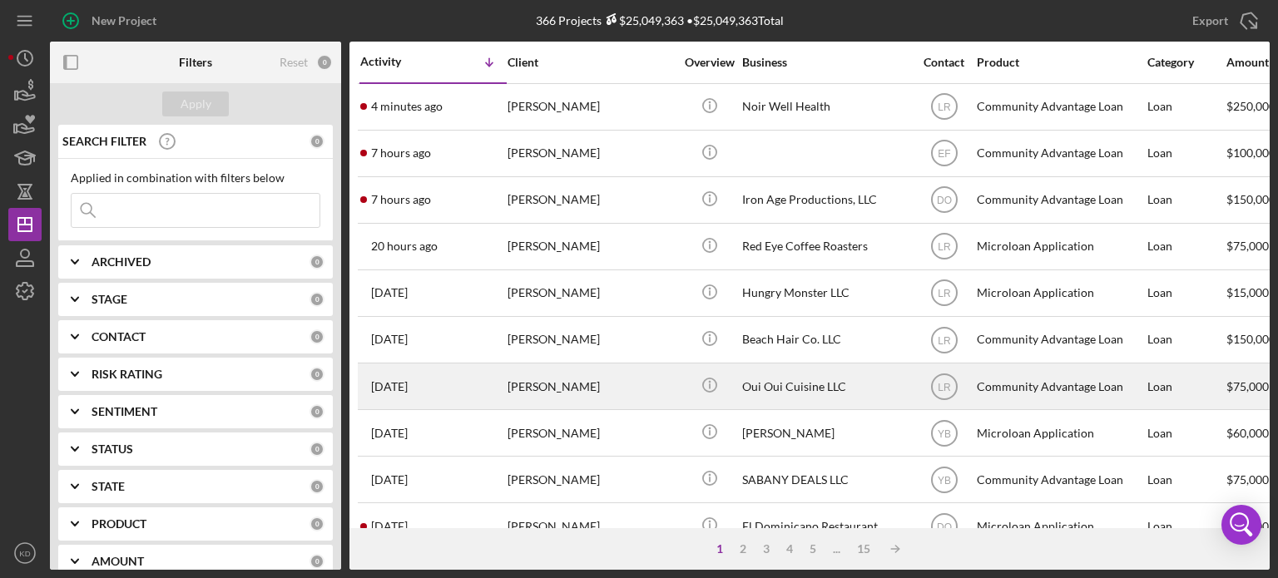
click at [772, 382] on div "Oui Oui Cuisine LLC" at bounding box center [825, 386] width 166 height 44
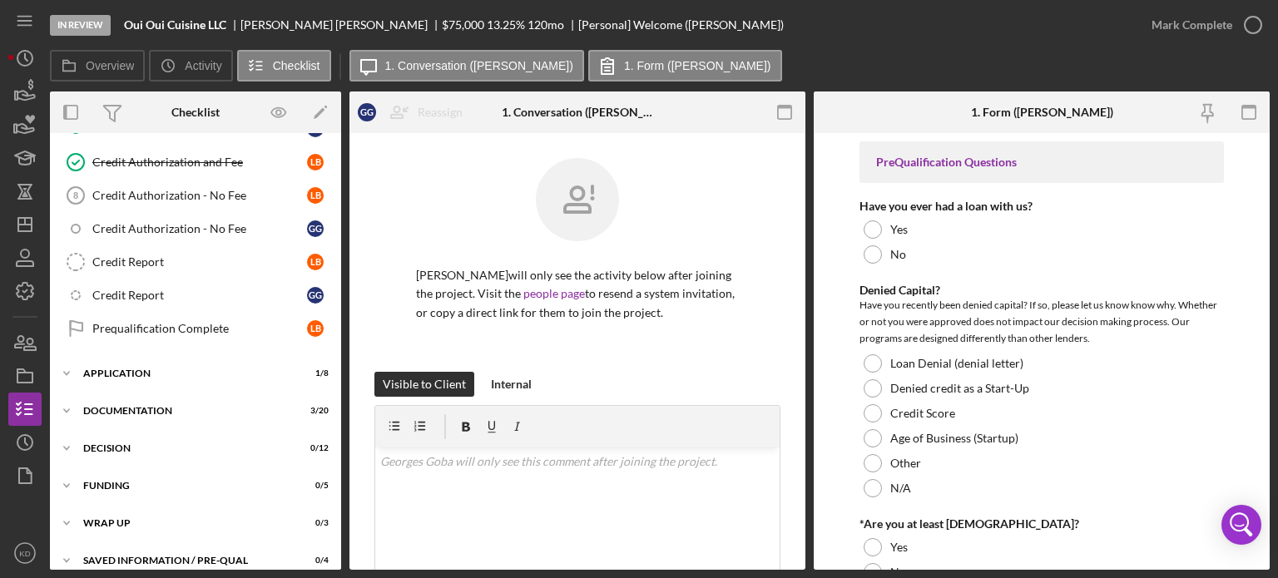
scroll to position [409, 0]
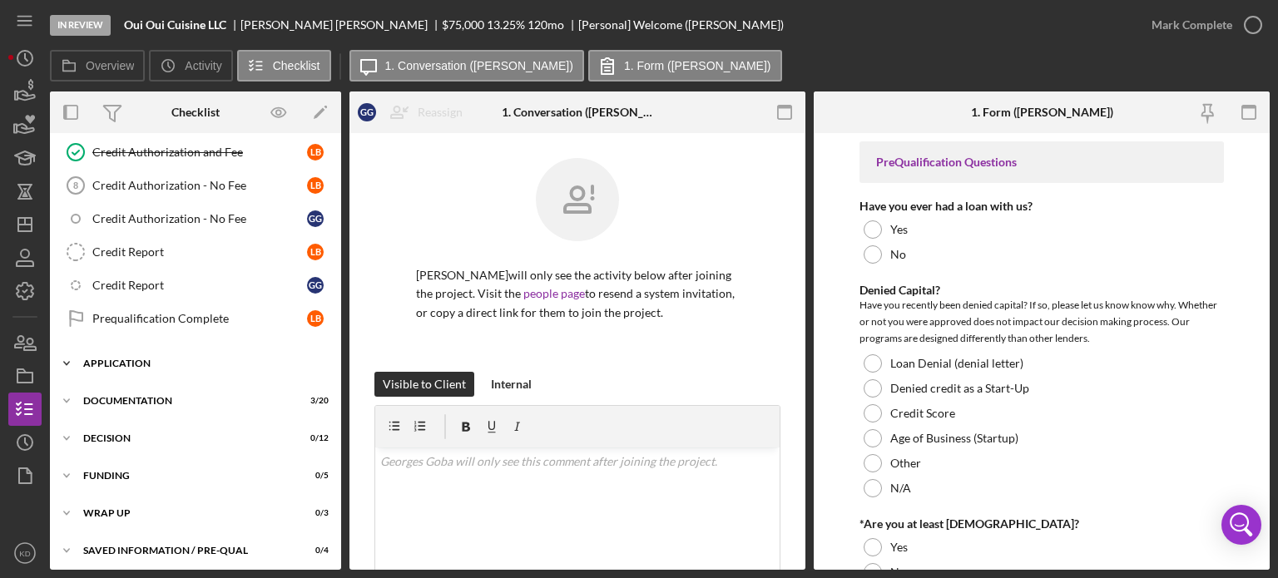
click at [67, 357] on icon "Icon/Expander" at bounding box center [66, 363] width 33 height 33
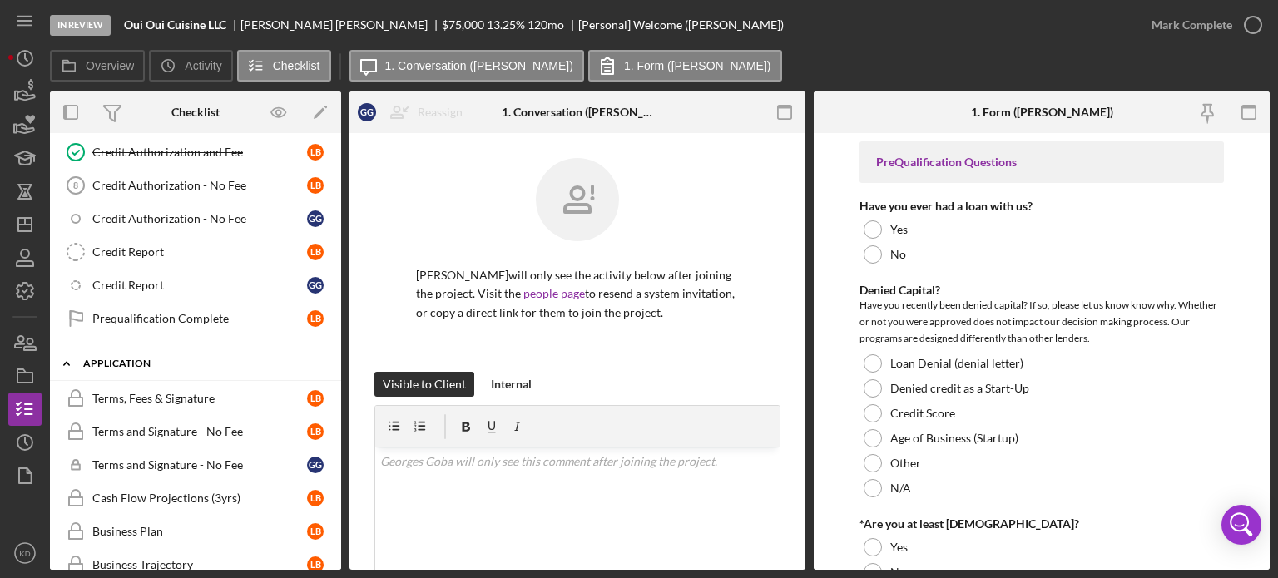
click at [67, 357] on icon "Icon/Expander" at bounding box center [66, 363] width 33 height 33
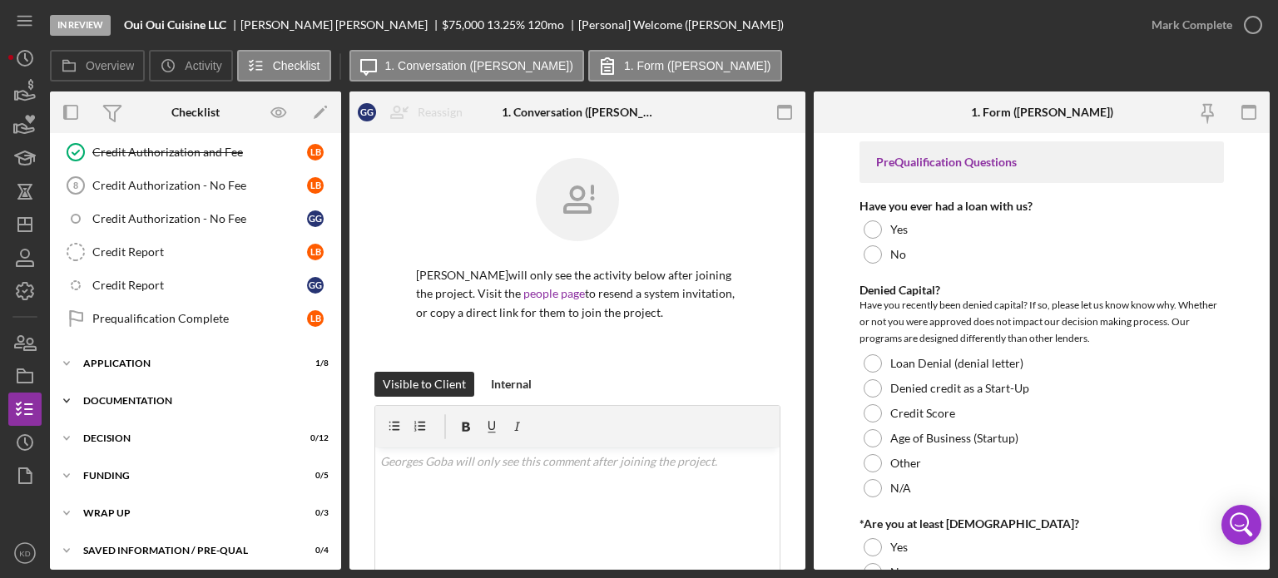
click at [67, 399] on polyline at bounding box center [66, 400] width 5 height 3
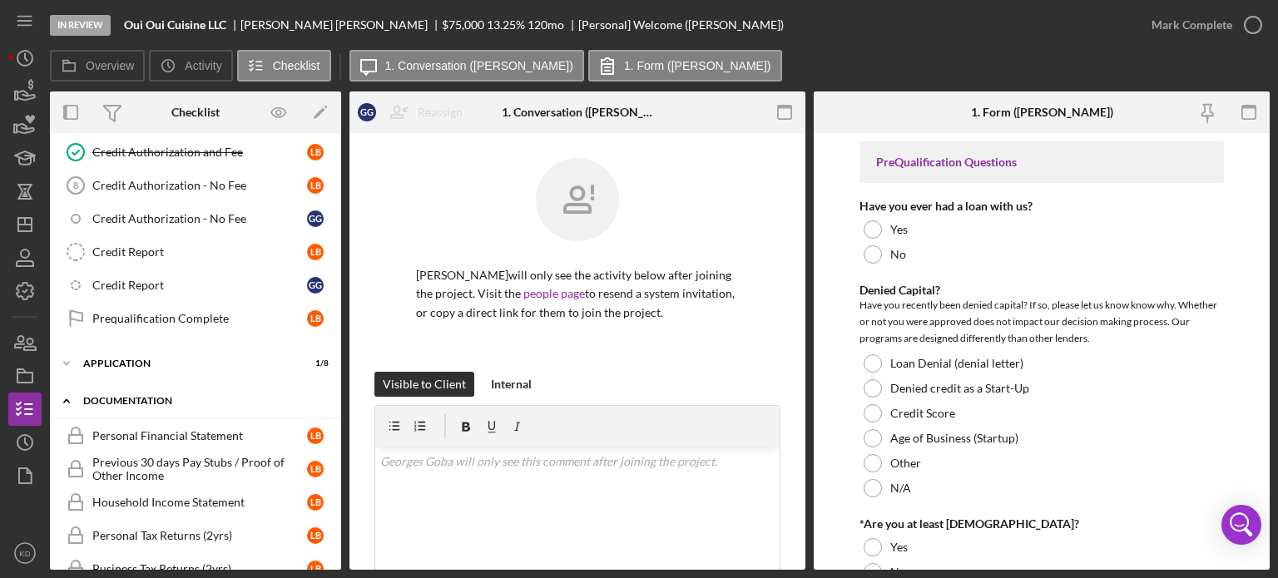
click at [67, 399] on polyline at bounding box center [66, 400] width 5 height 3
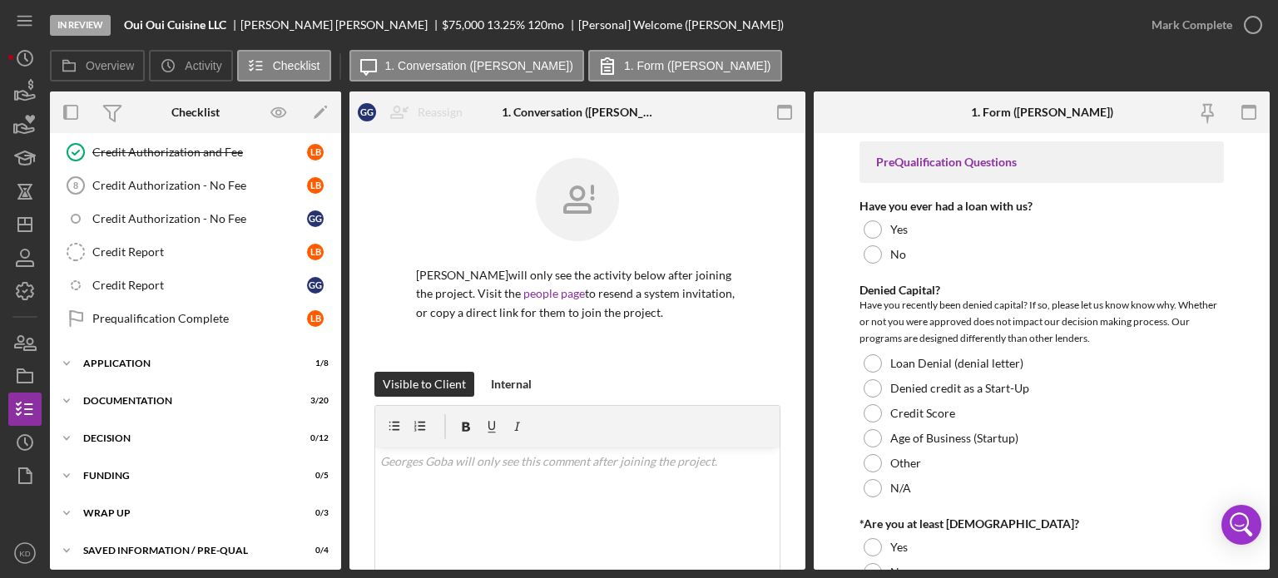
scroll to position [27, 0]
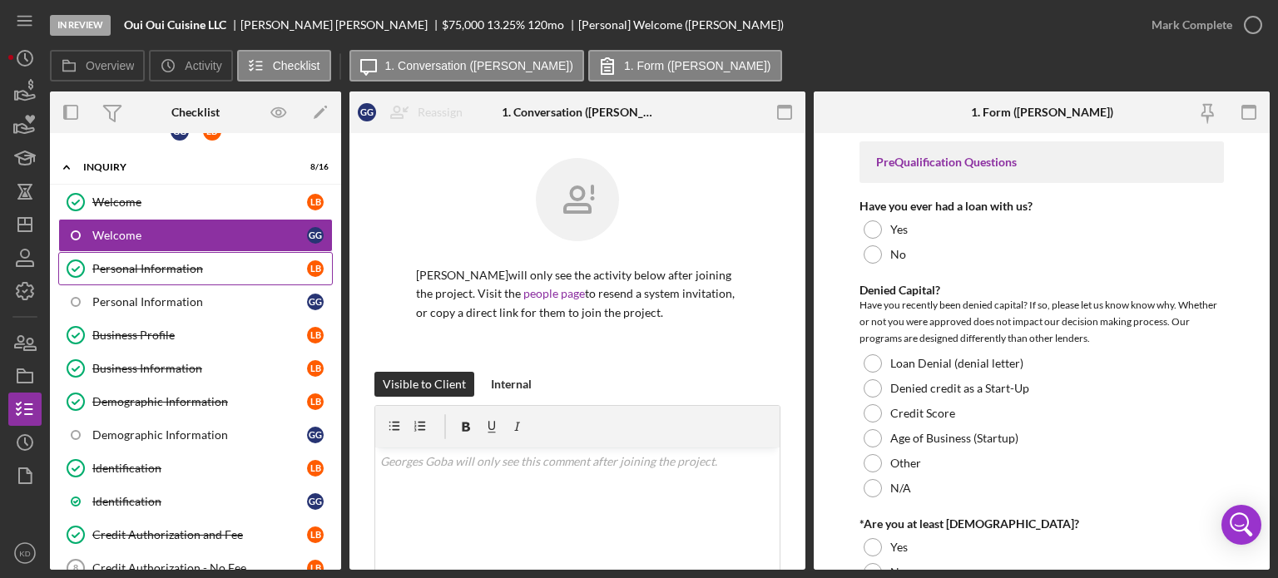
click at [184, 265] on div "Personal Information" at bounding box center [199, 268] width 215 height 13
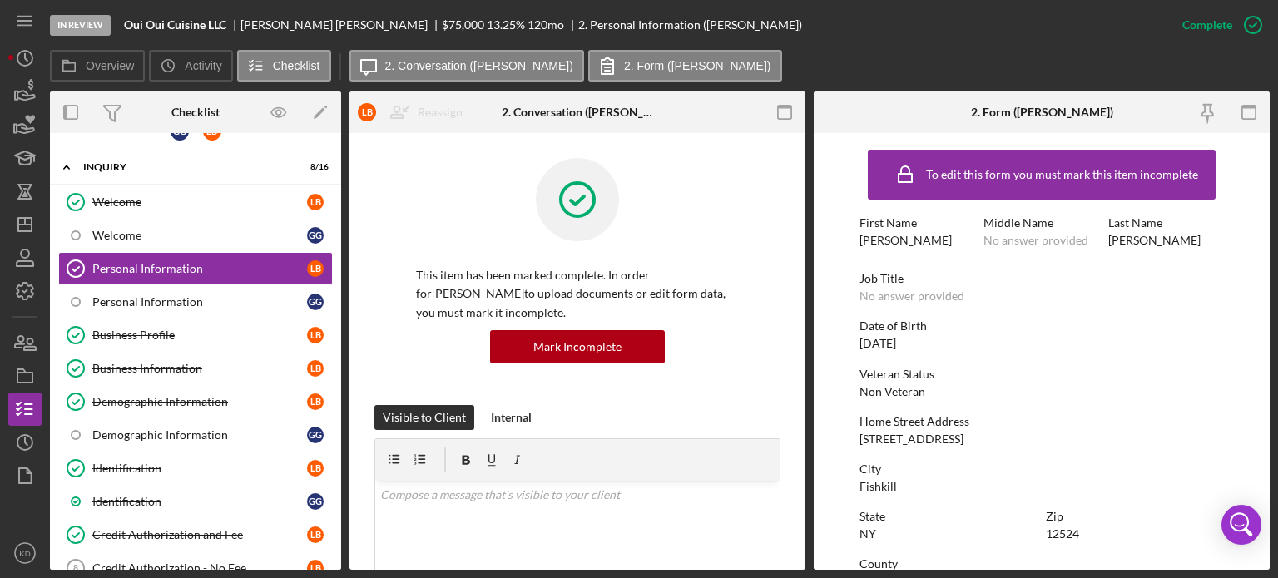
scroll to position [340, 0]
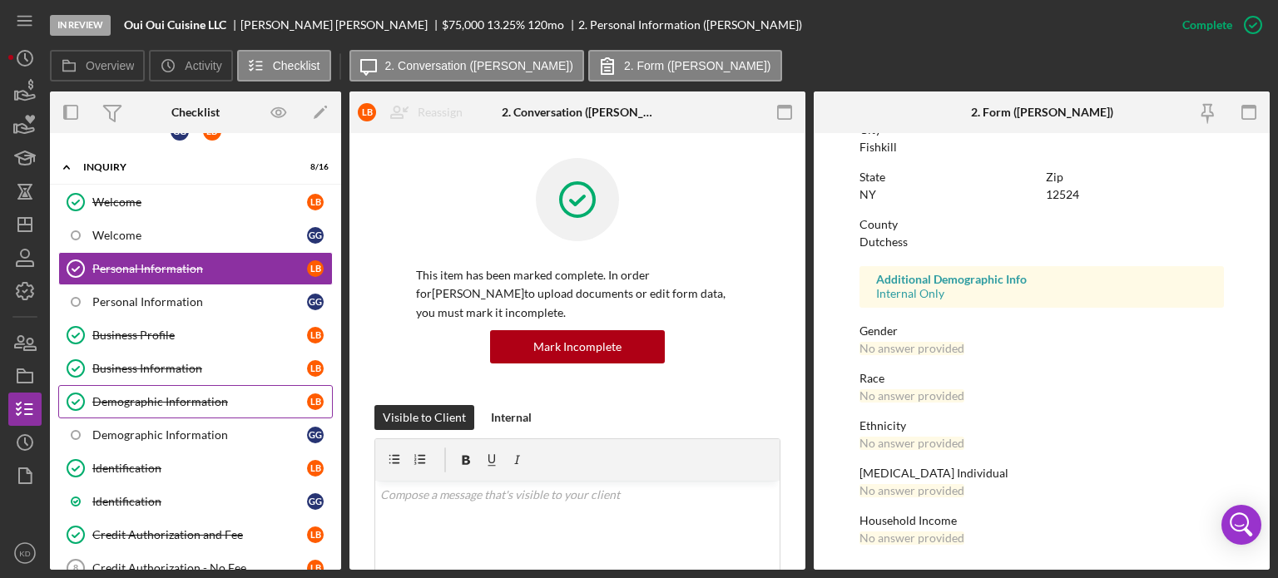
click at [121, 398] on div "Demographic Information" at bounding box center [199, 401] width 215 height 13
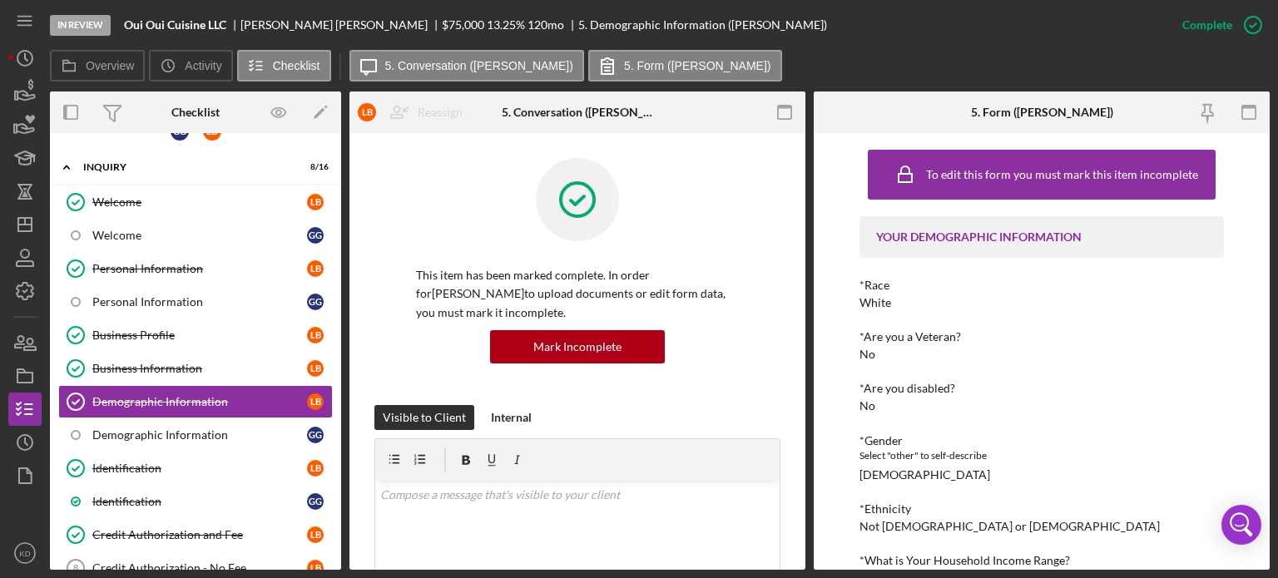
scroll to position [261, 0]
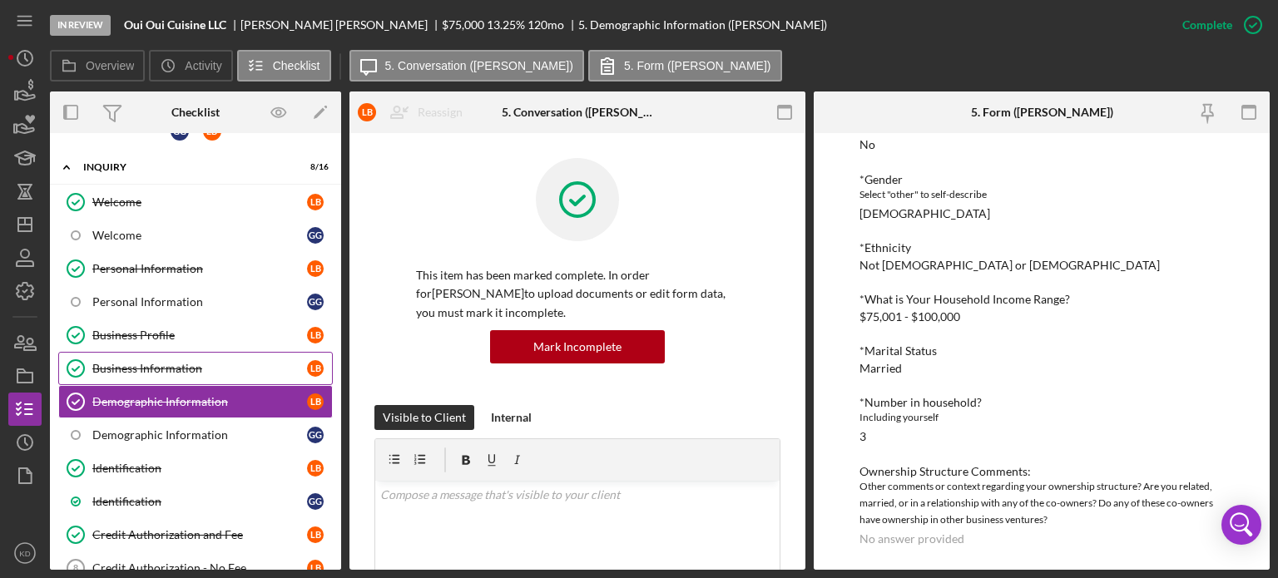
click at [160, 365] on div "Business Information" at bounding box center [199, 368] width 215 height 13
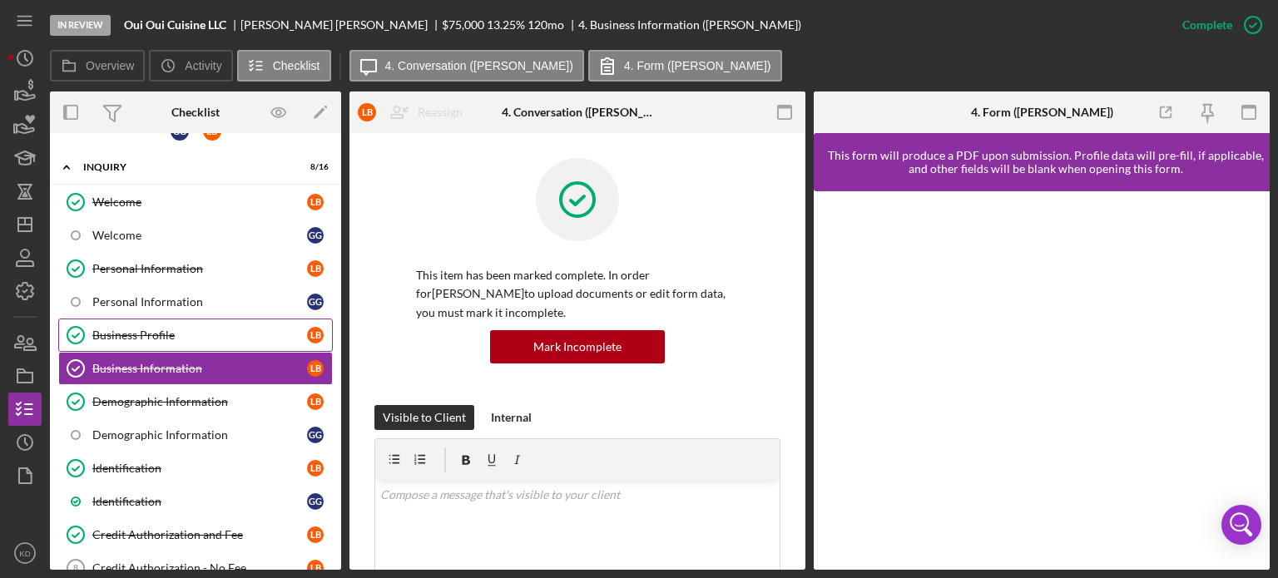
click at [126, 332] on div "Business Profile" at bounding box center [199, 335] width 215 height 13
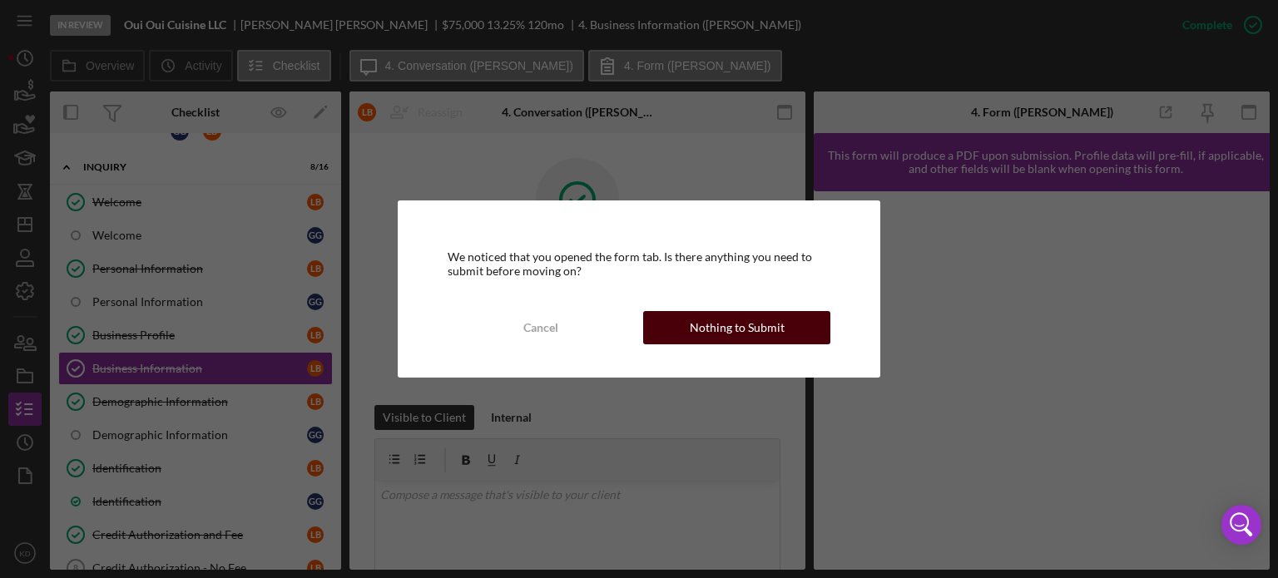
click at [788, 321] on button "Nothing to Submit" at bounding box center [736, 327] width 187 height 33
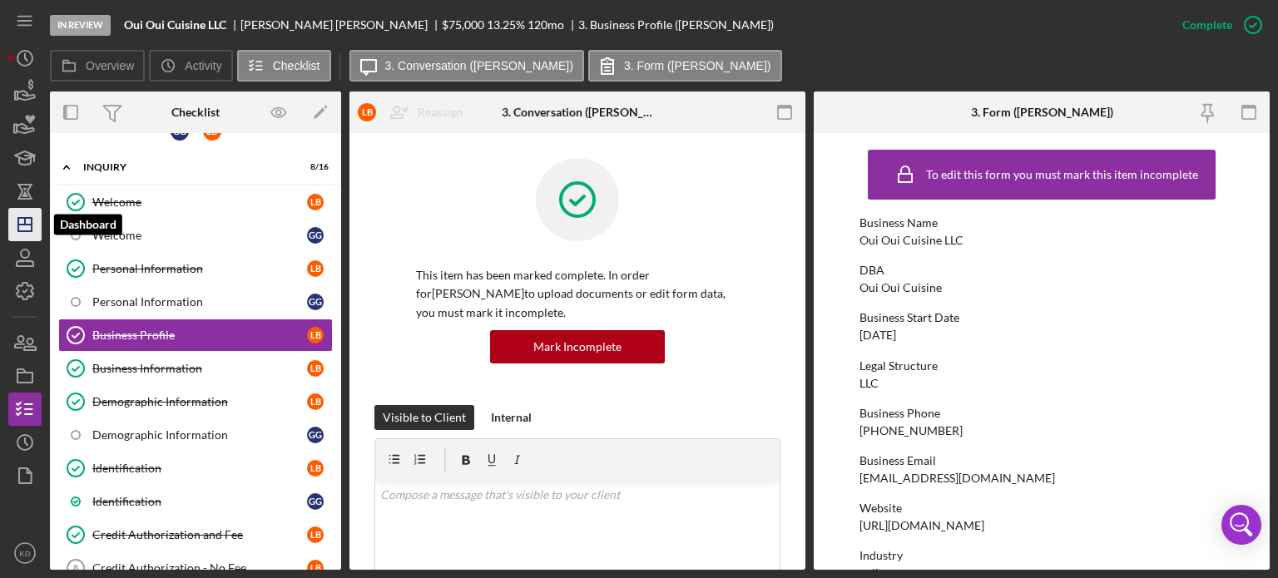
click at [21, 222] on icon "Icon/Dashboard" at bounding box center [25, 225] width 42 height 42
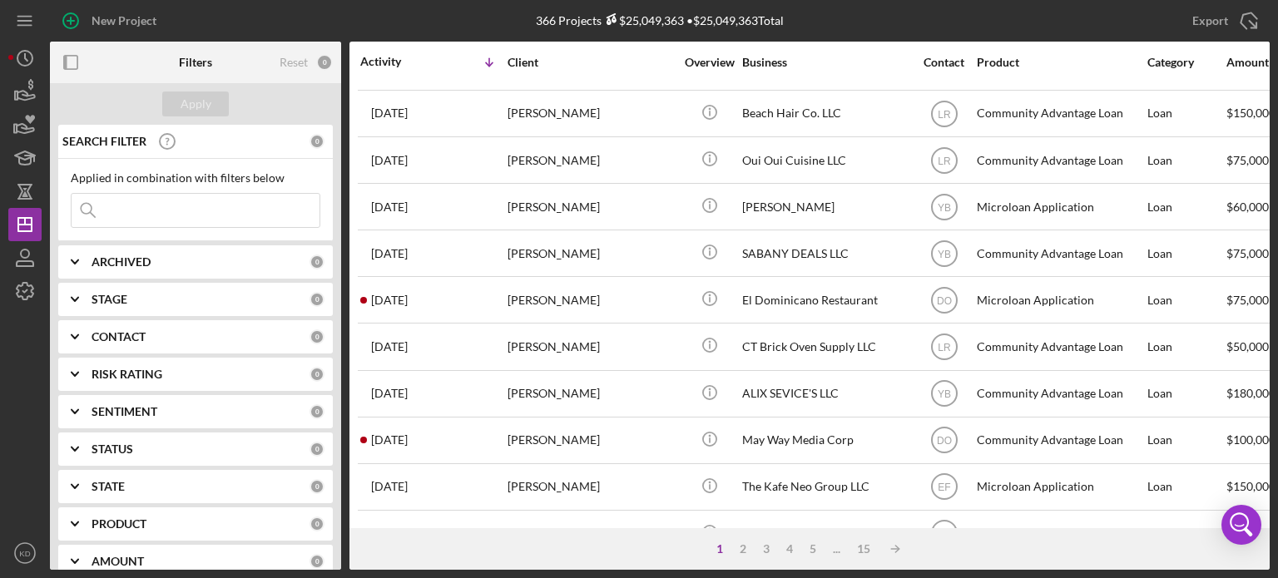
scroll to position [233, 0]
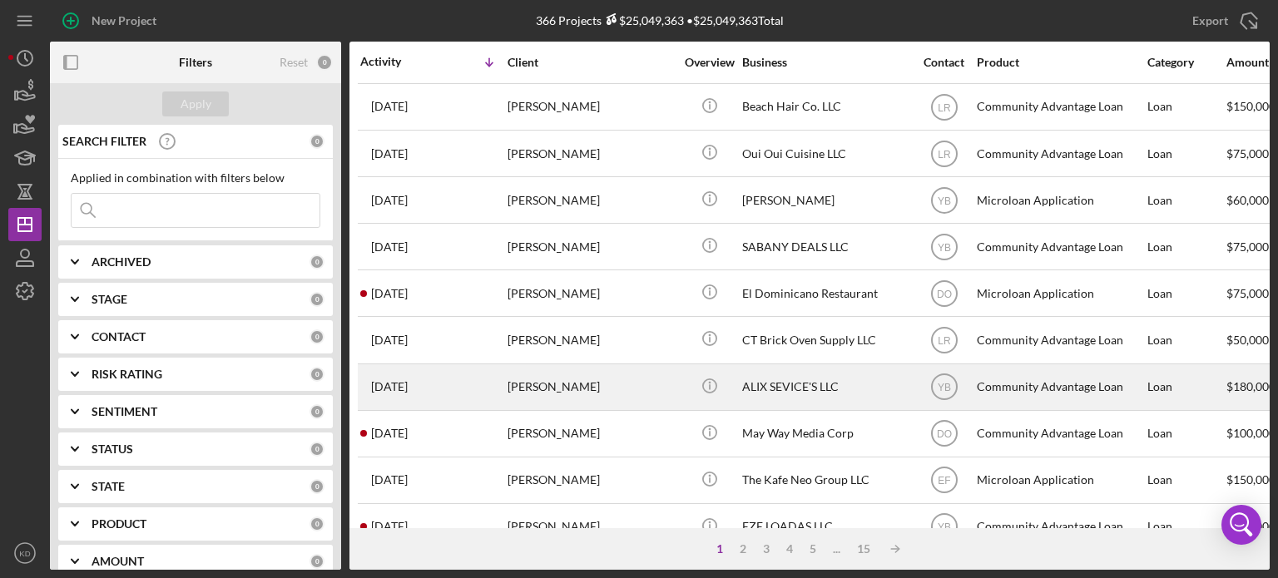
click at [799, 379] on div "ALIX SEVICE'S LLC" at bounding box center [825, 387] width 166 height 44
